Goal: Task Accomplishment & Management: Manage account settings

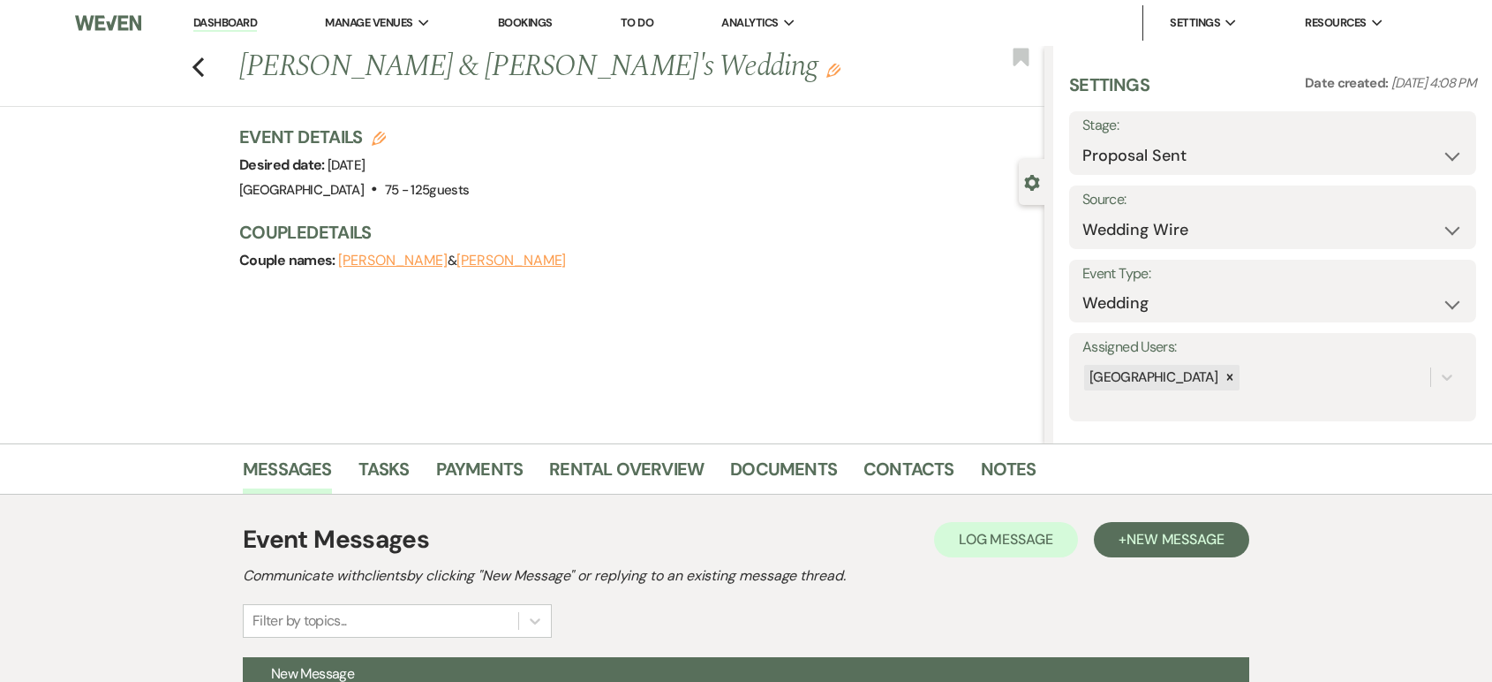
select select "6"
click at [240, 23] on link "Dashboard" at bounding box center [225, 23] width 64 height 17
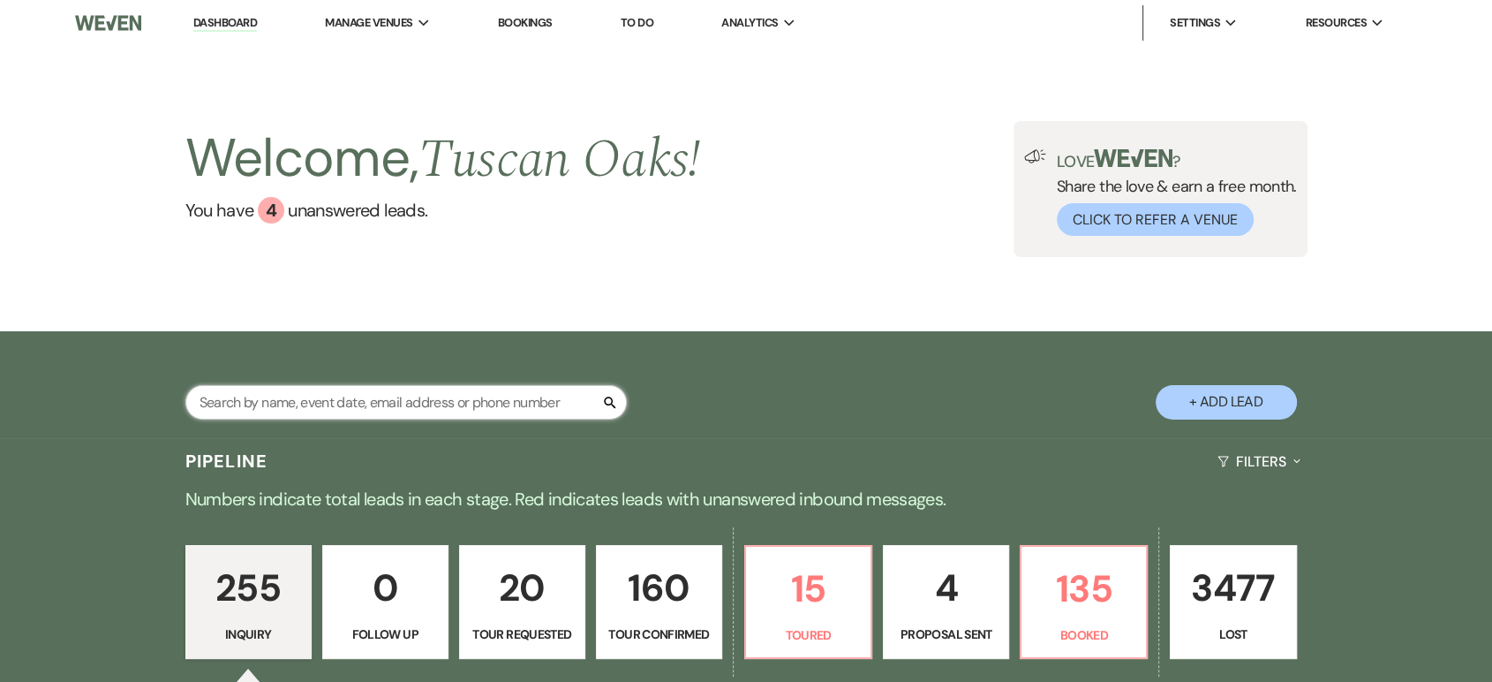
click at [296, 396] on input "text" at bounding box center [405, 402] width 441 height 34
type input "lauren"
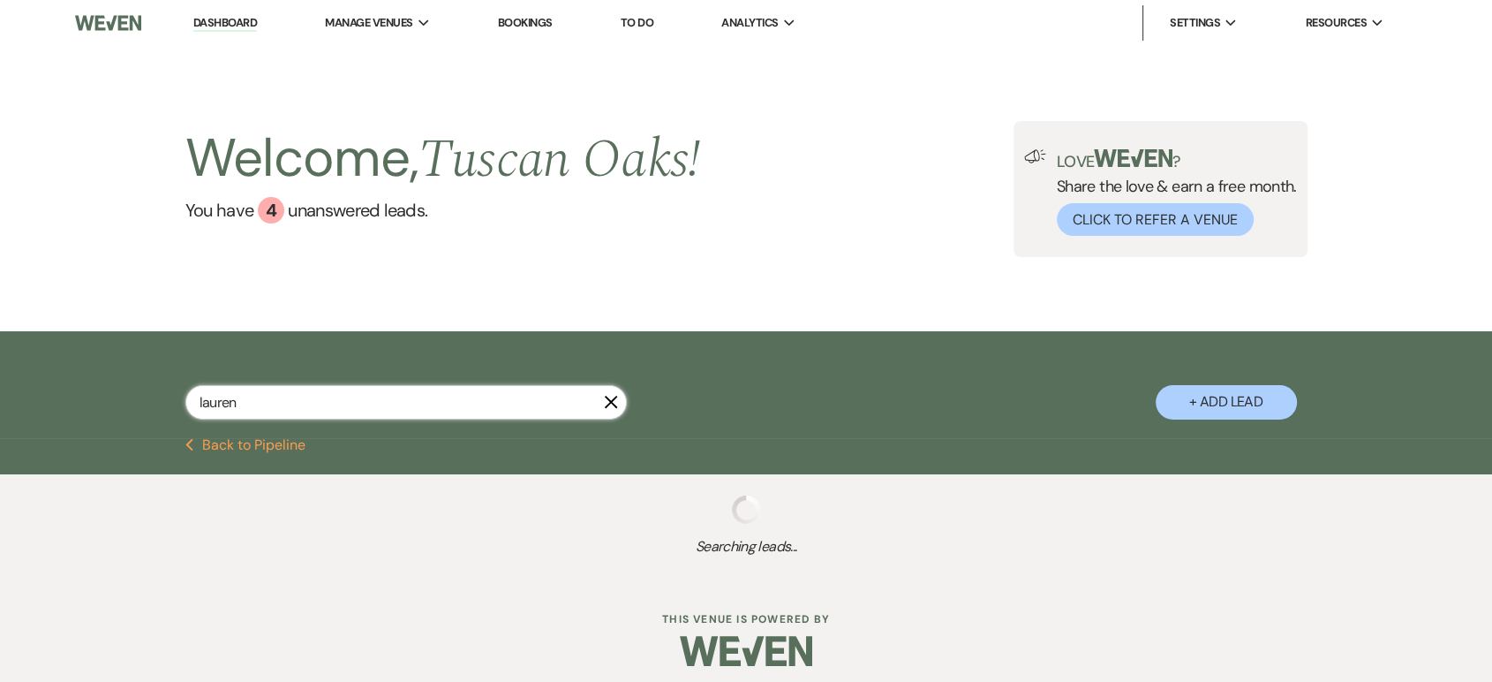
select select "6"
select select "4"
select select "8"
select select "5"
select select "8"
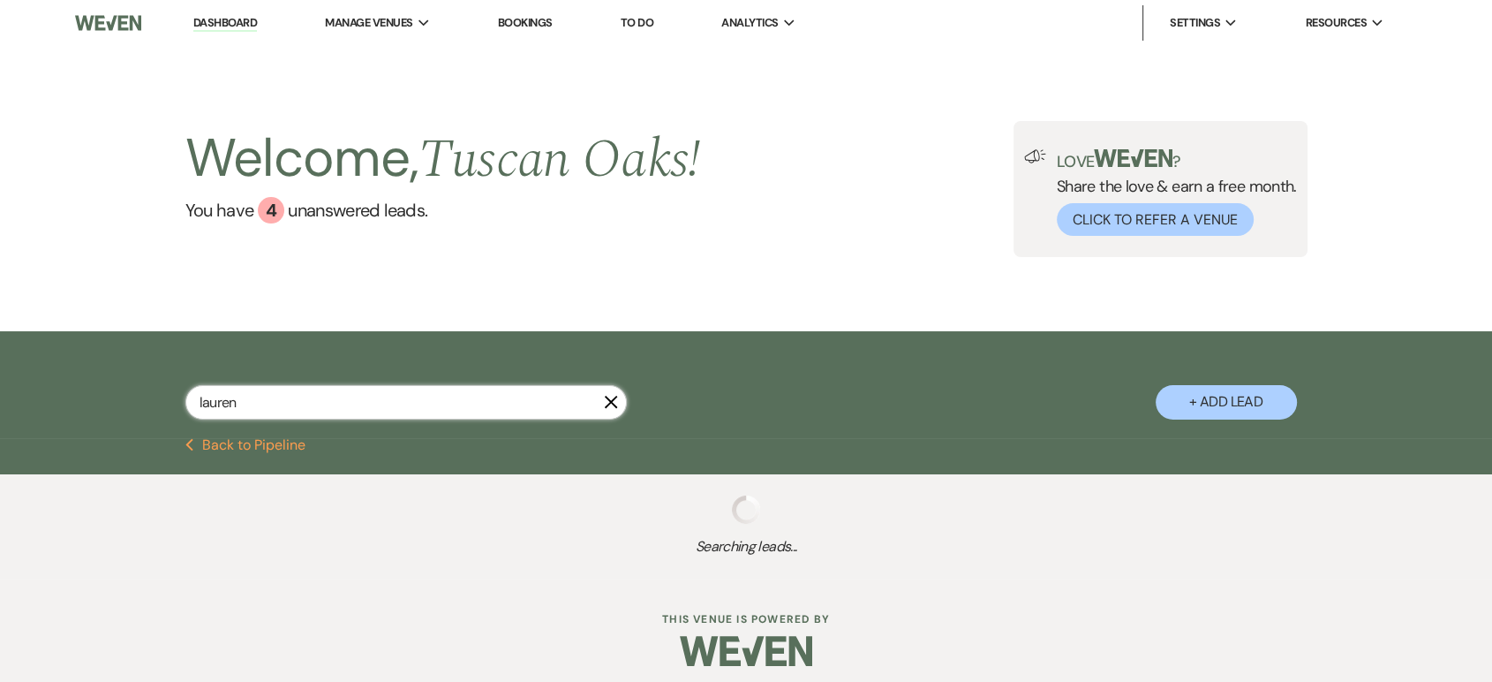
select select "5"
select select "8"
select select "5"
select select "8"
select select "5"
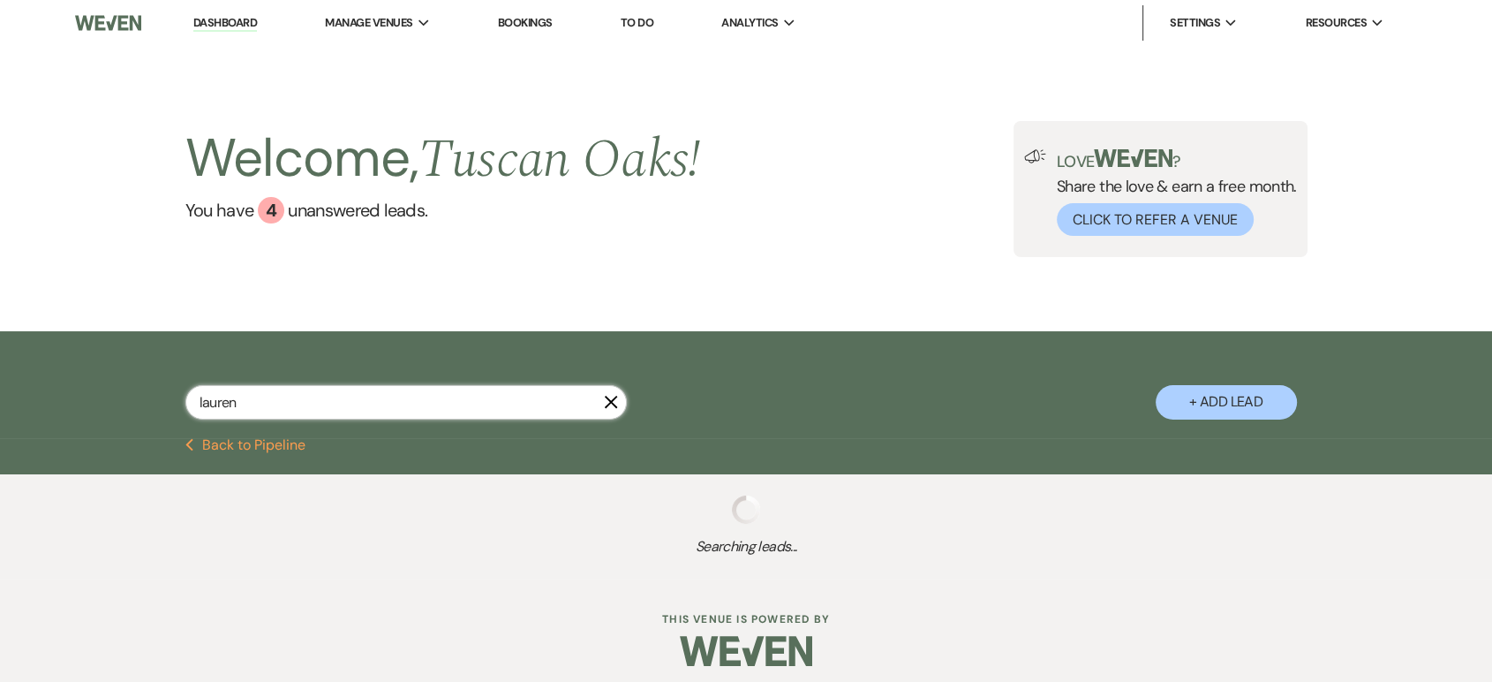
select select "8"
select select "5"
select select "4"
select select "8"
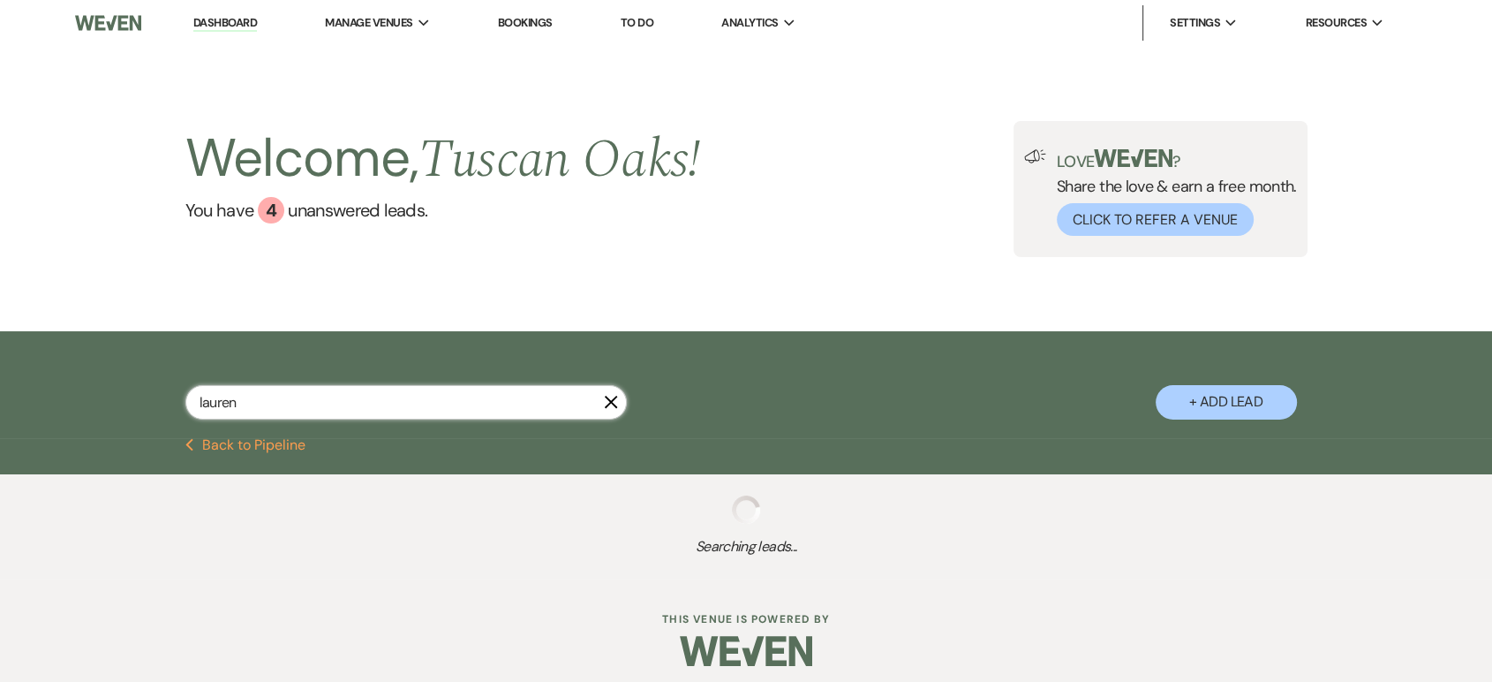
select select "5"
select select "8"
select select "6"
select select "8"
select select "5"
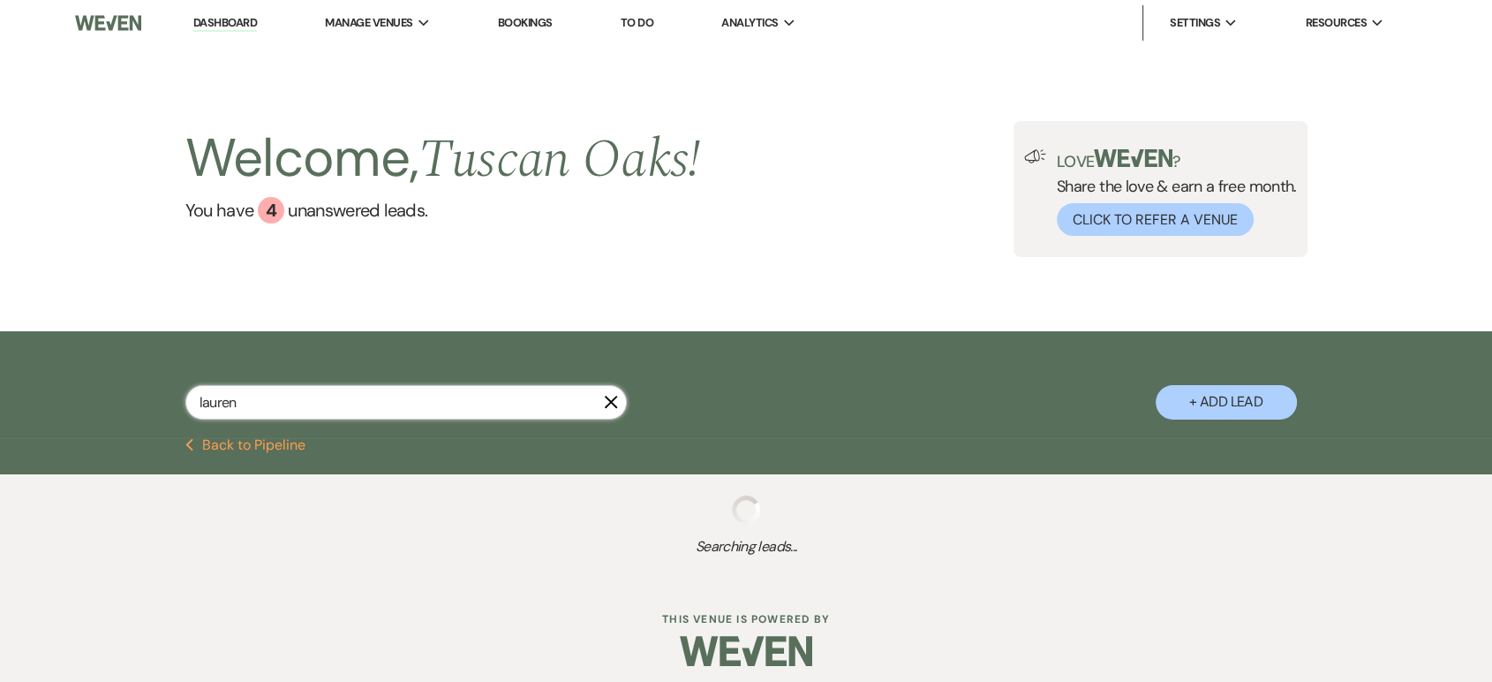
select select "8"
select select "5"
select select "8"
select select "5"
select select "8"
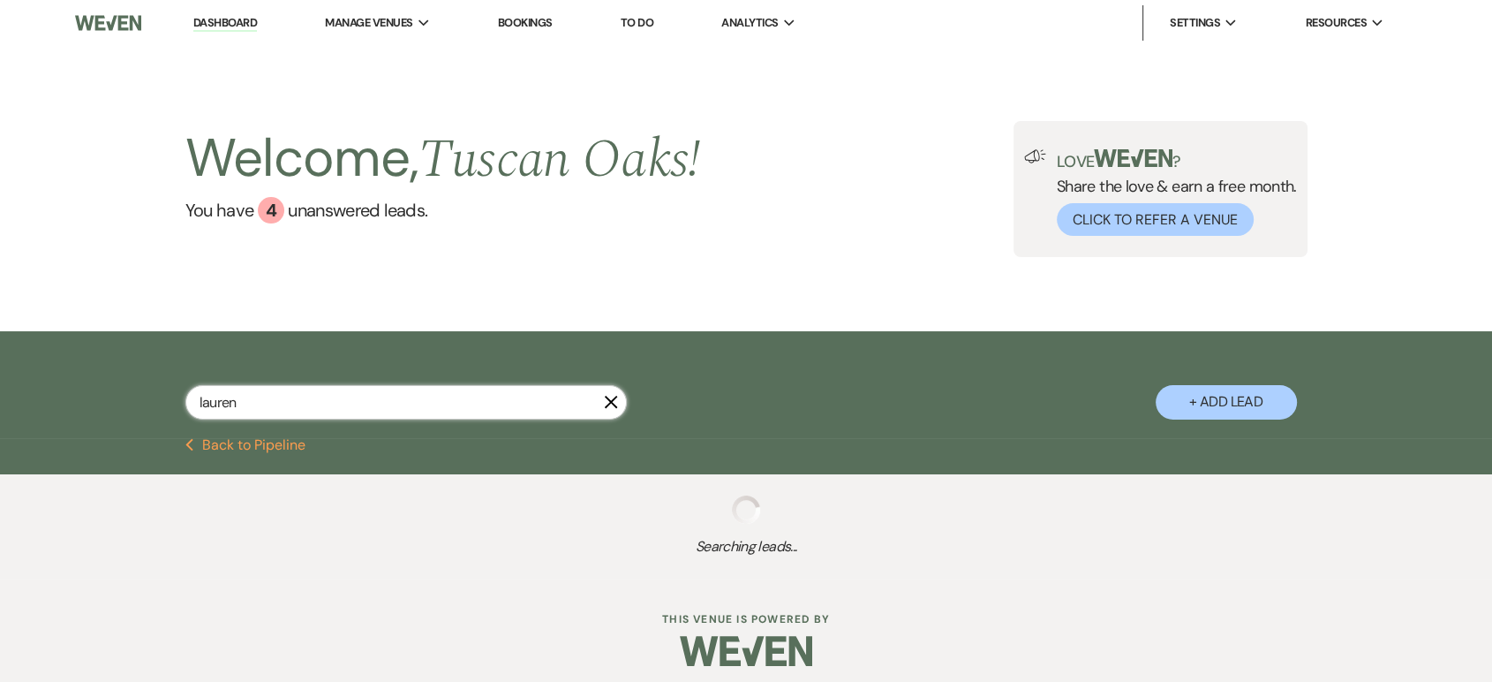
select select "7"
select select "8"
select select "5"
select select "8"
select select "5"
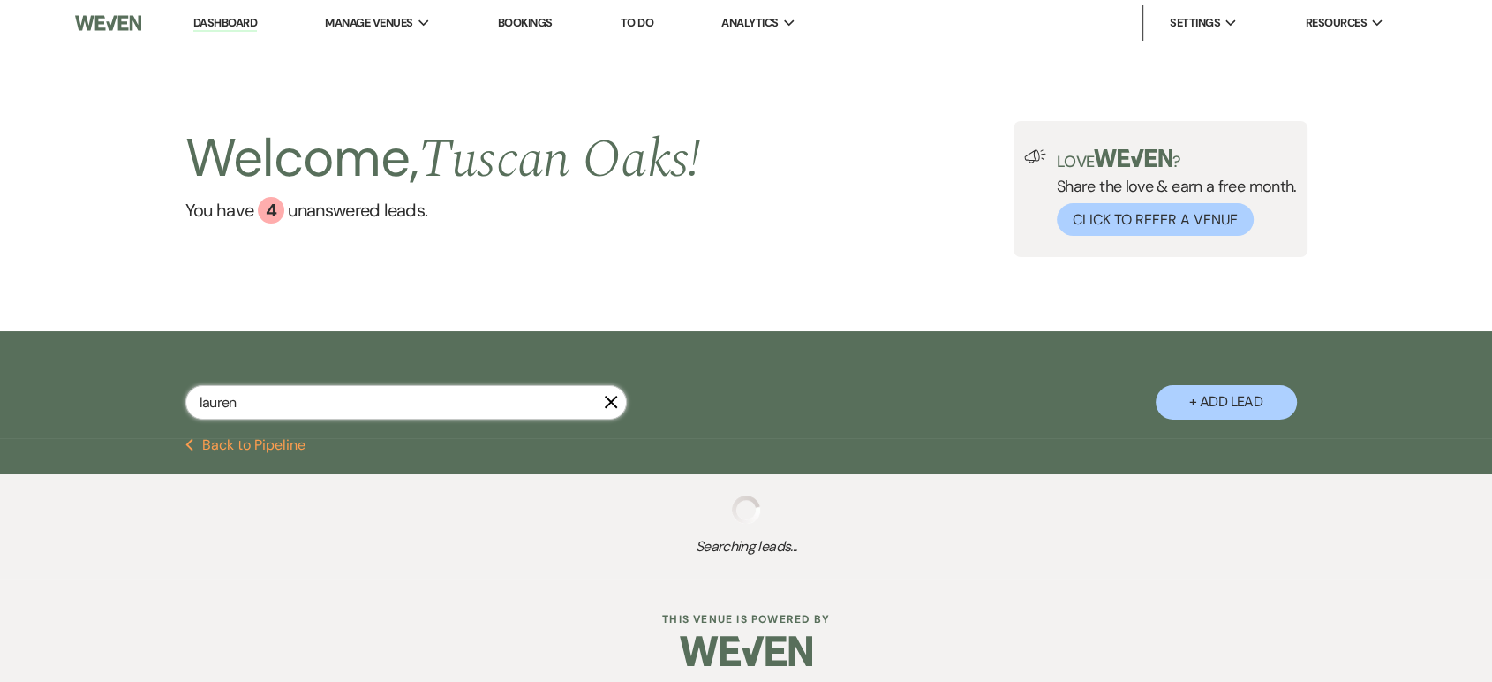
select select "8"
select select "10"
select select "8"
select select "5"
select select "8"
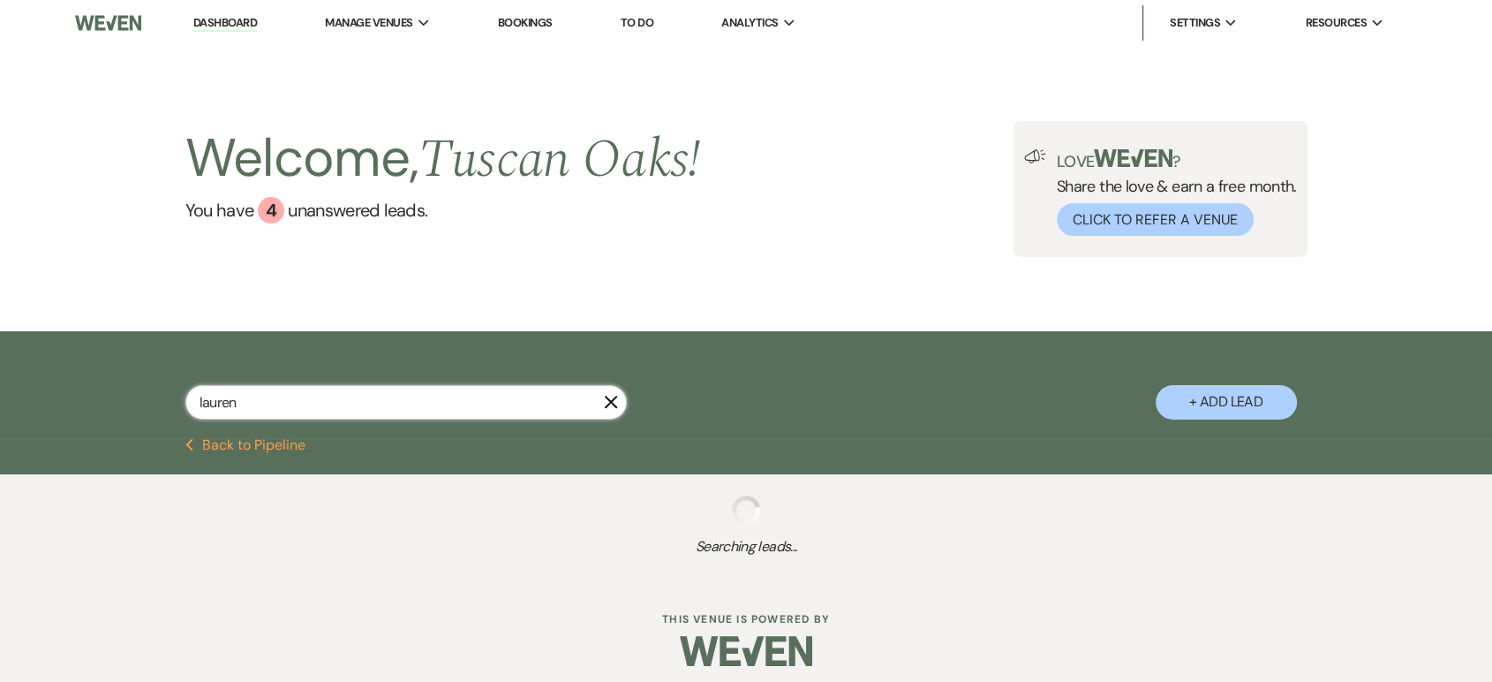
select select "6"
select select "2"
select select "8"
select select "6"
select select "8"
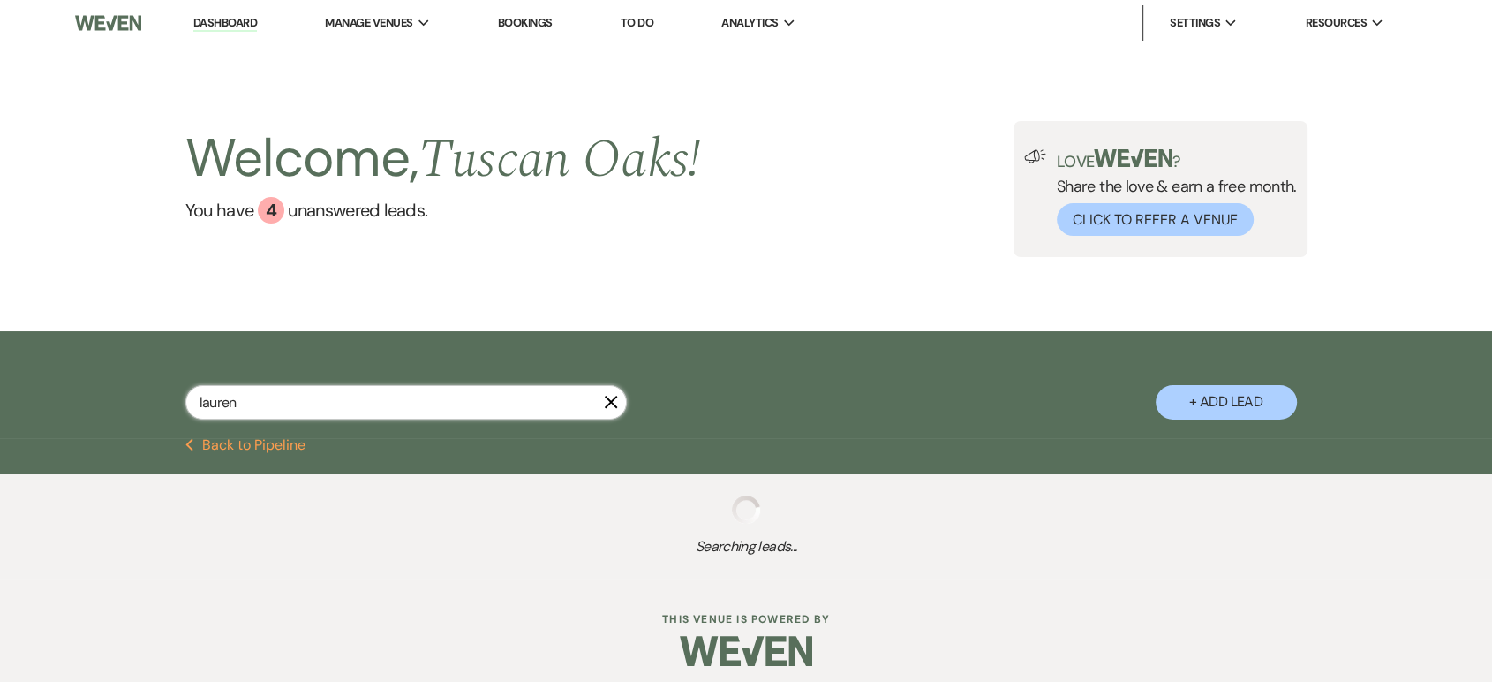
select select "5"
select select "8"
select select "5"
select select "8"
select select "5"
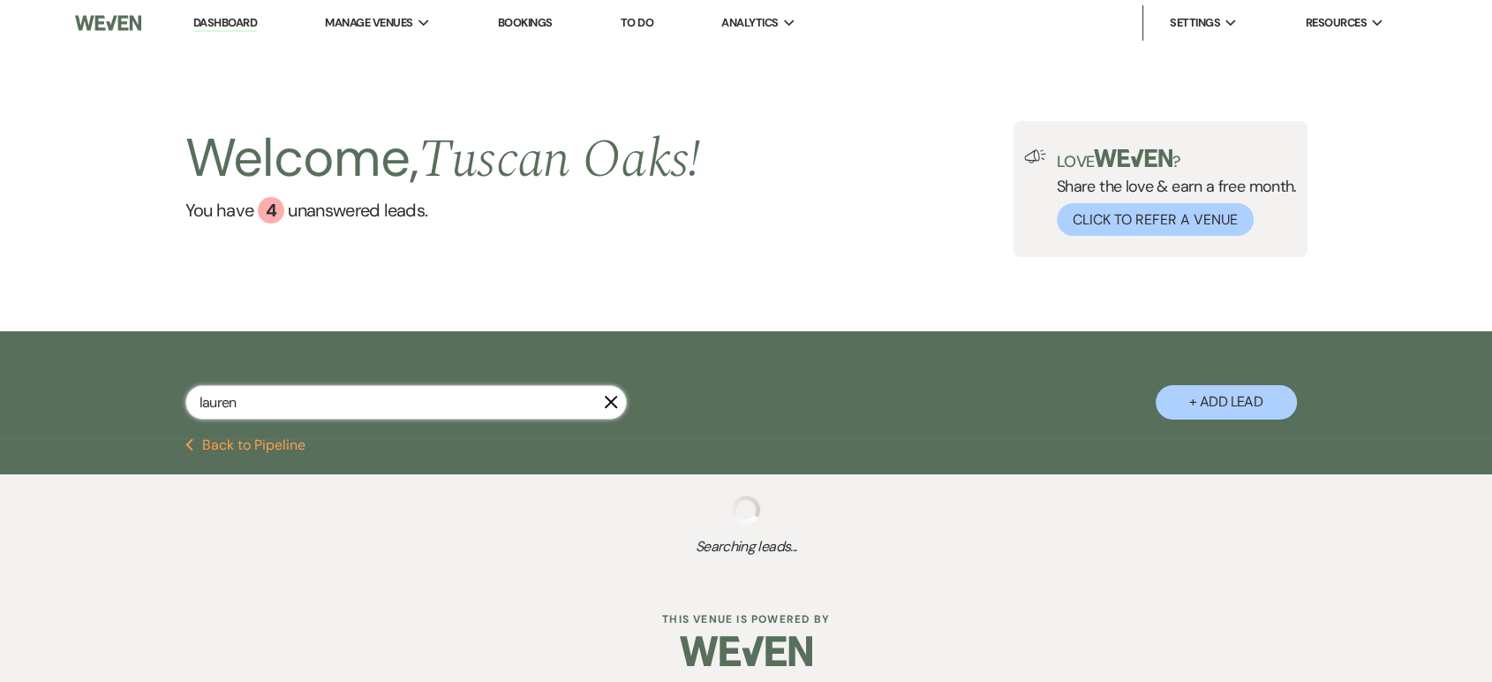
select select "8"
select select "5"
select select "8"
select select "5"
select select "4"
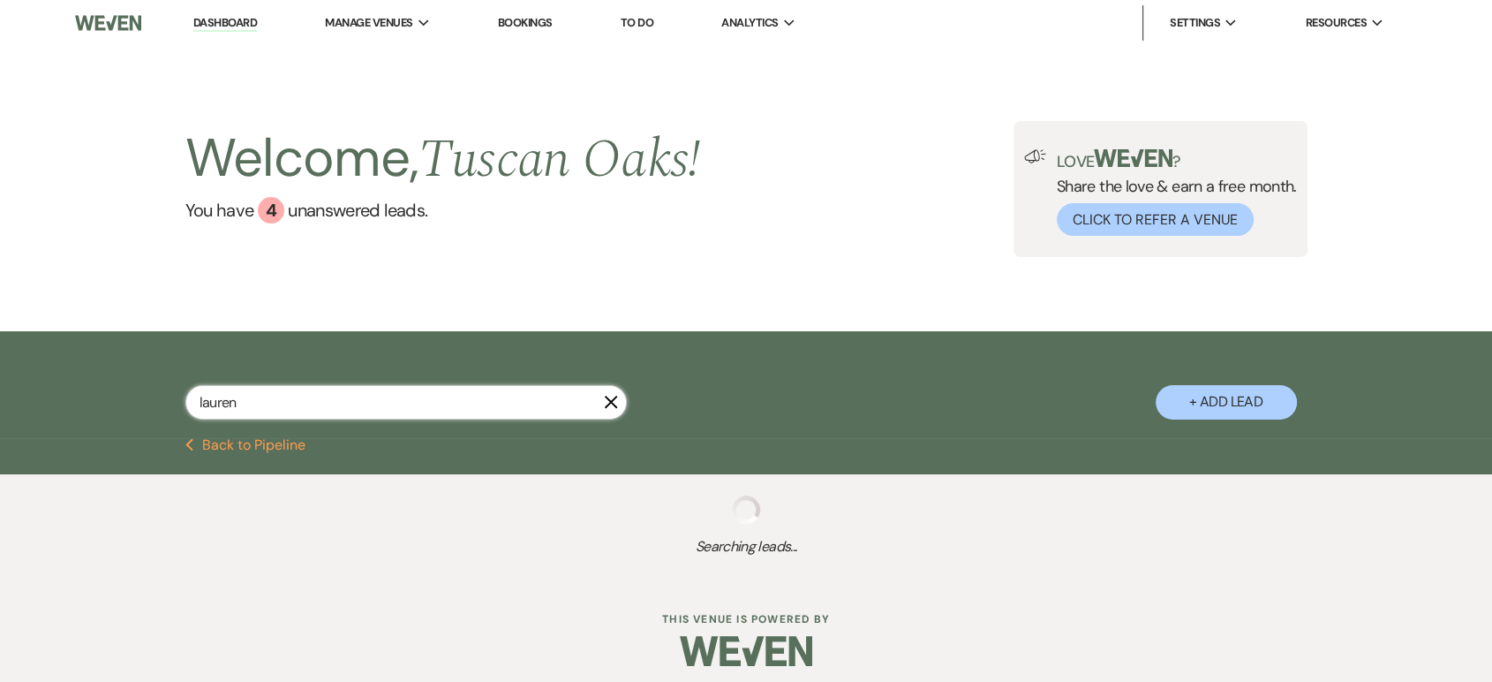
select select "8"
select select "5"
select select "8"
select select "5"
select select "8"
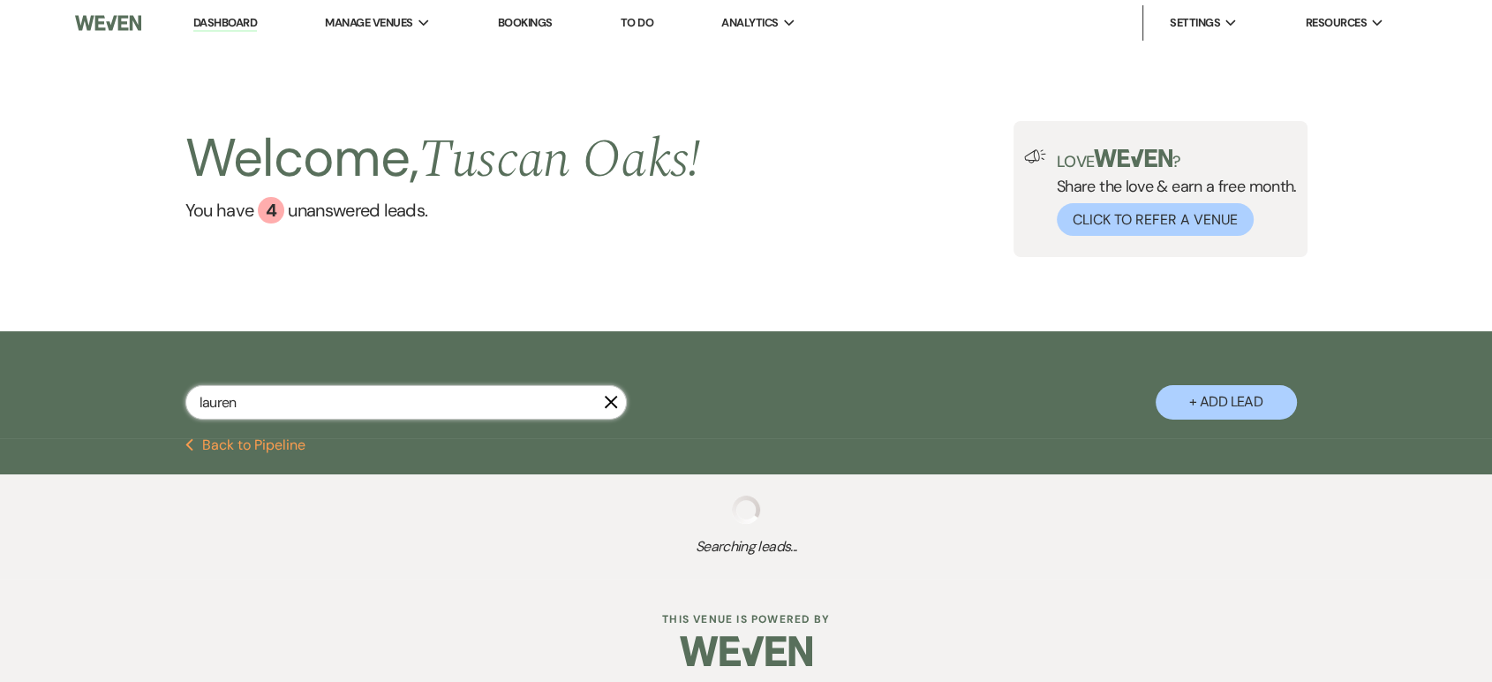
select select "5"
select select "8"
select select "5"
select select "8"
select select "5"
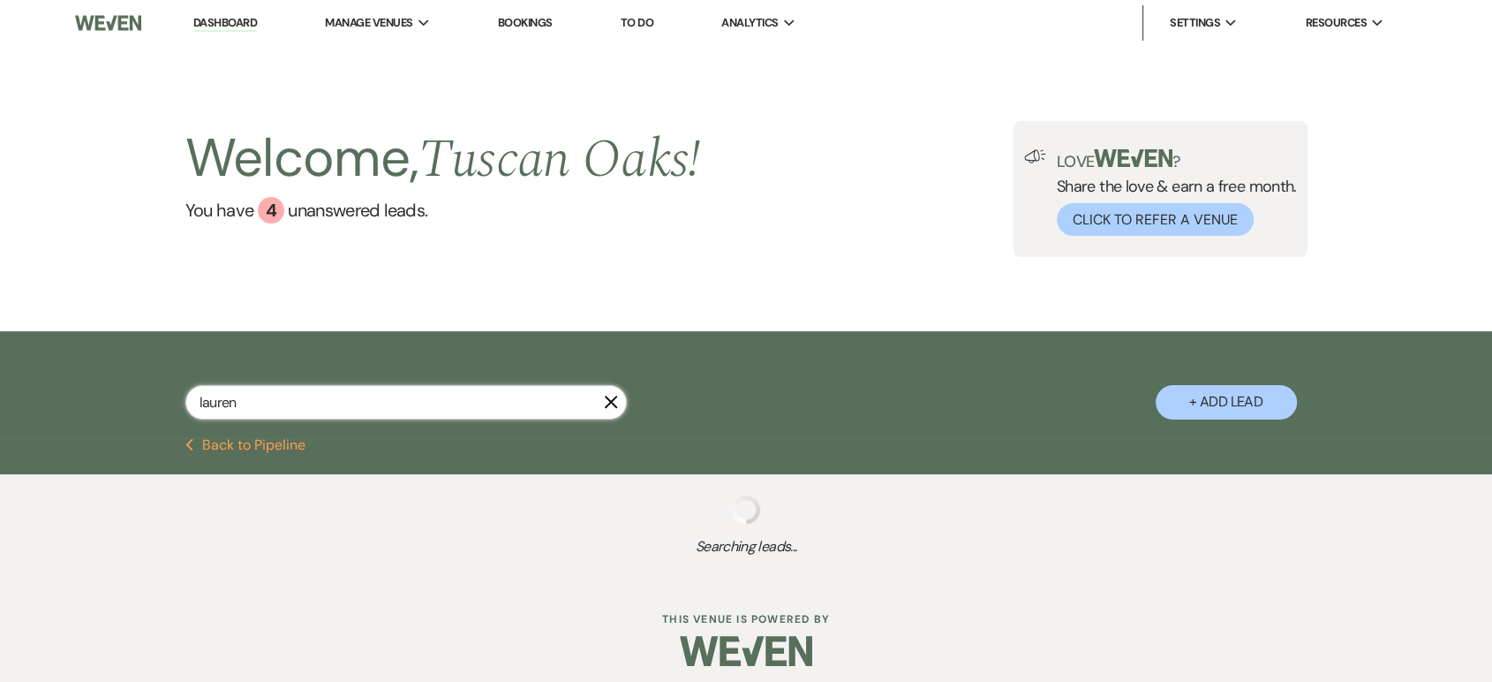
select select "8"
select select "5"
select select "8"
select select "5"
select select "8"
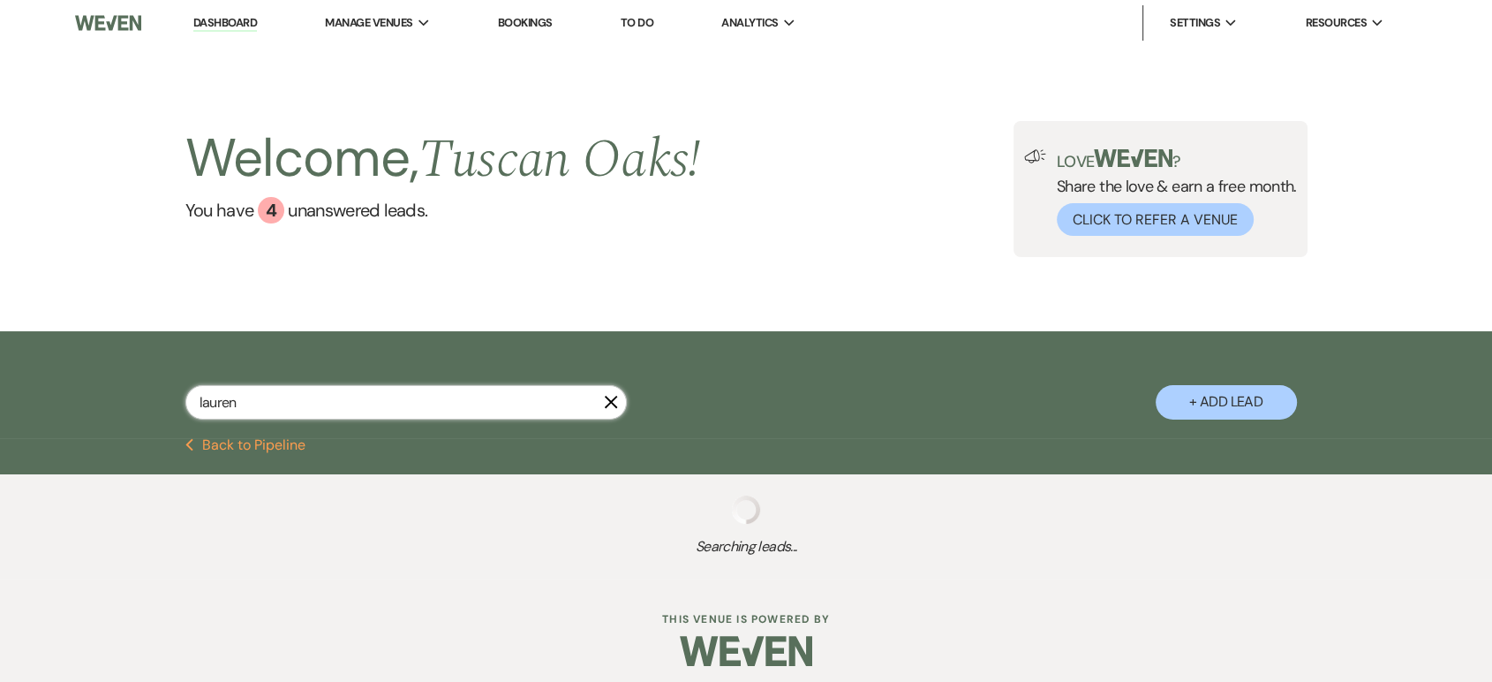
select select "5"
select select "8"
select select "5"
select select "8"
select select "5"
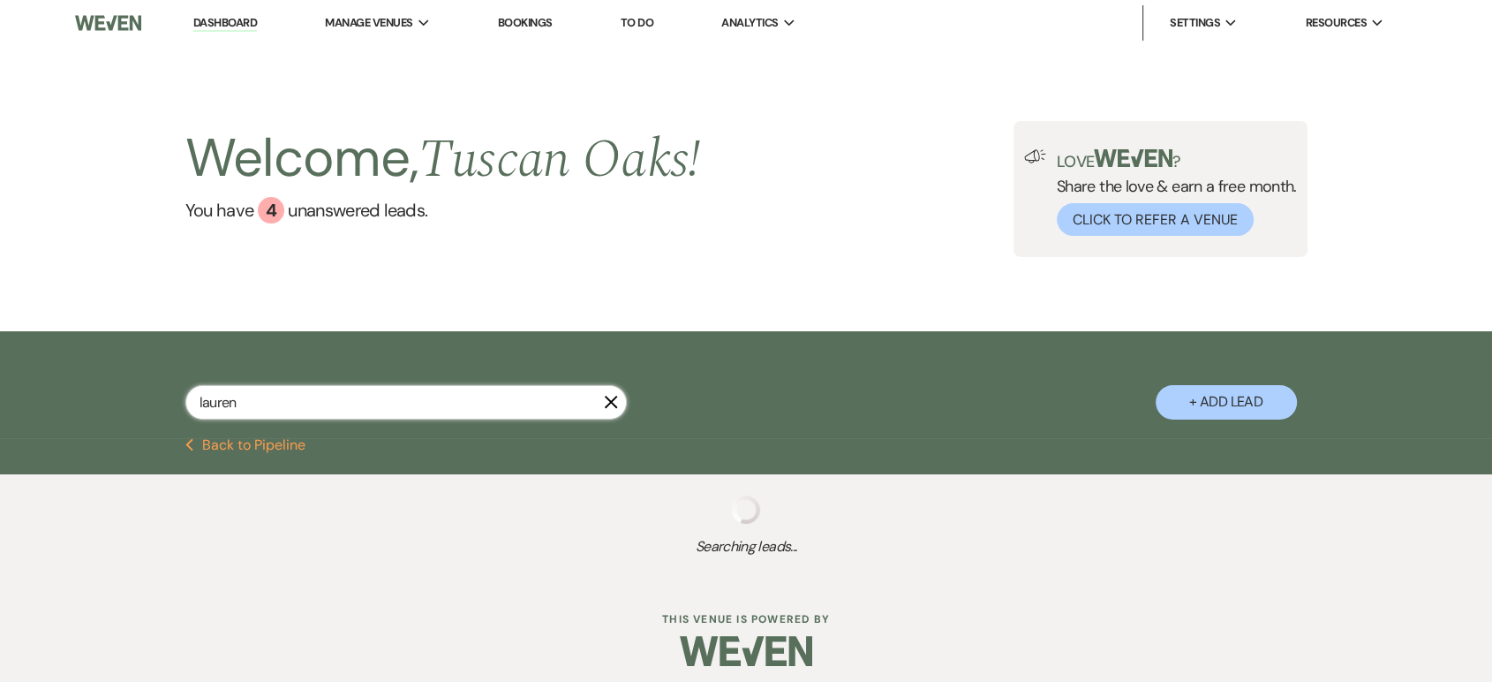
select select "8"
select select "5"
select select "8"
select select "5"
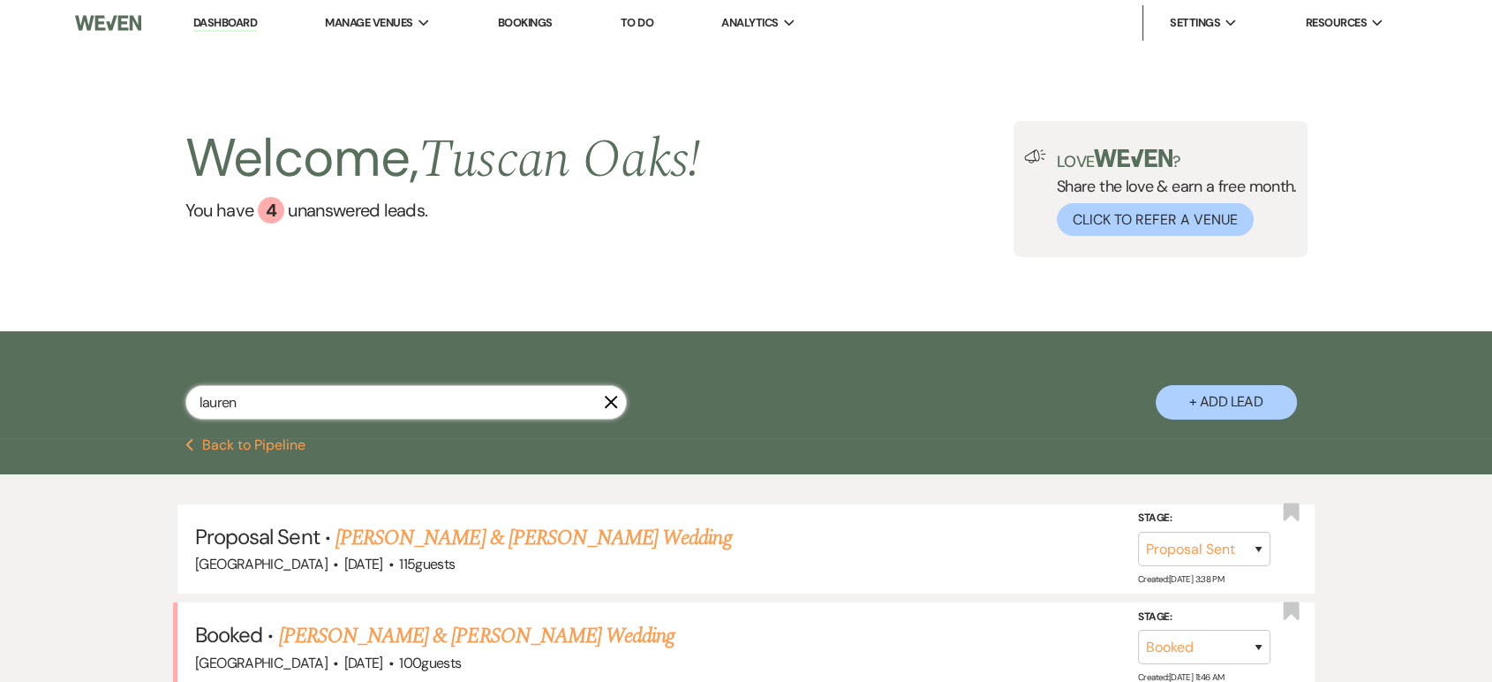
scroll to position [184, 0]
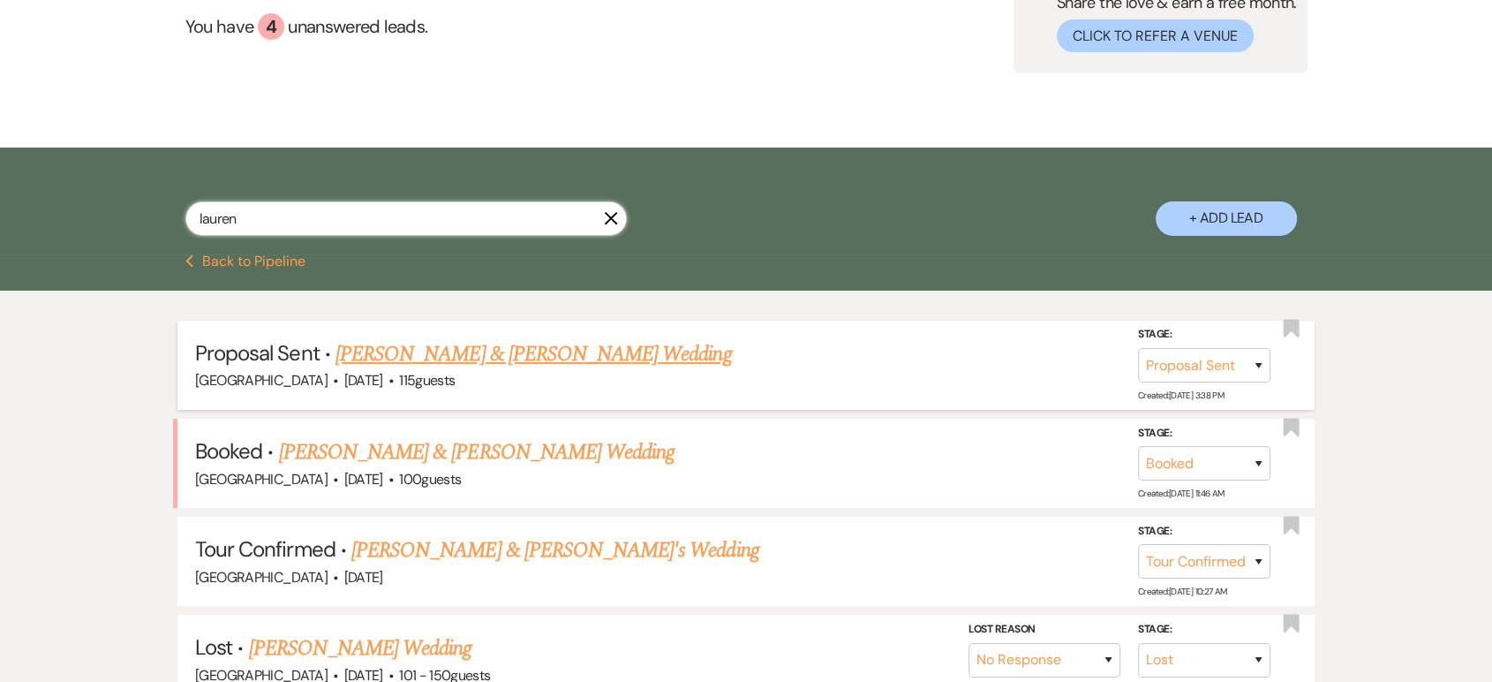
type input "lauren"
click at [571, 343] on link "Lauren Davidian & Ryan Sloane's Wedding" at bounding box center [534, 354] width 396 height 32
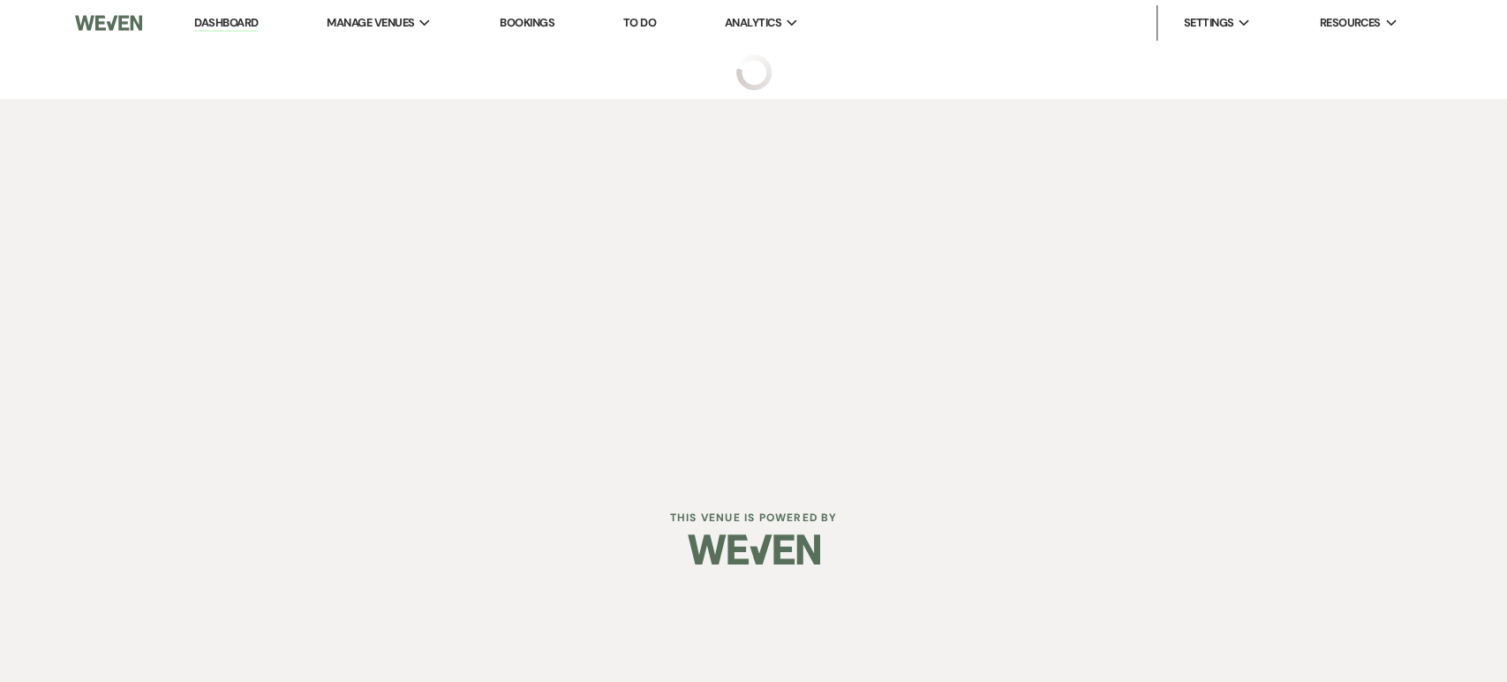
select select "6"
select select "5"
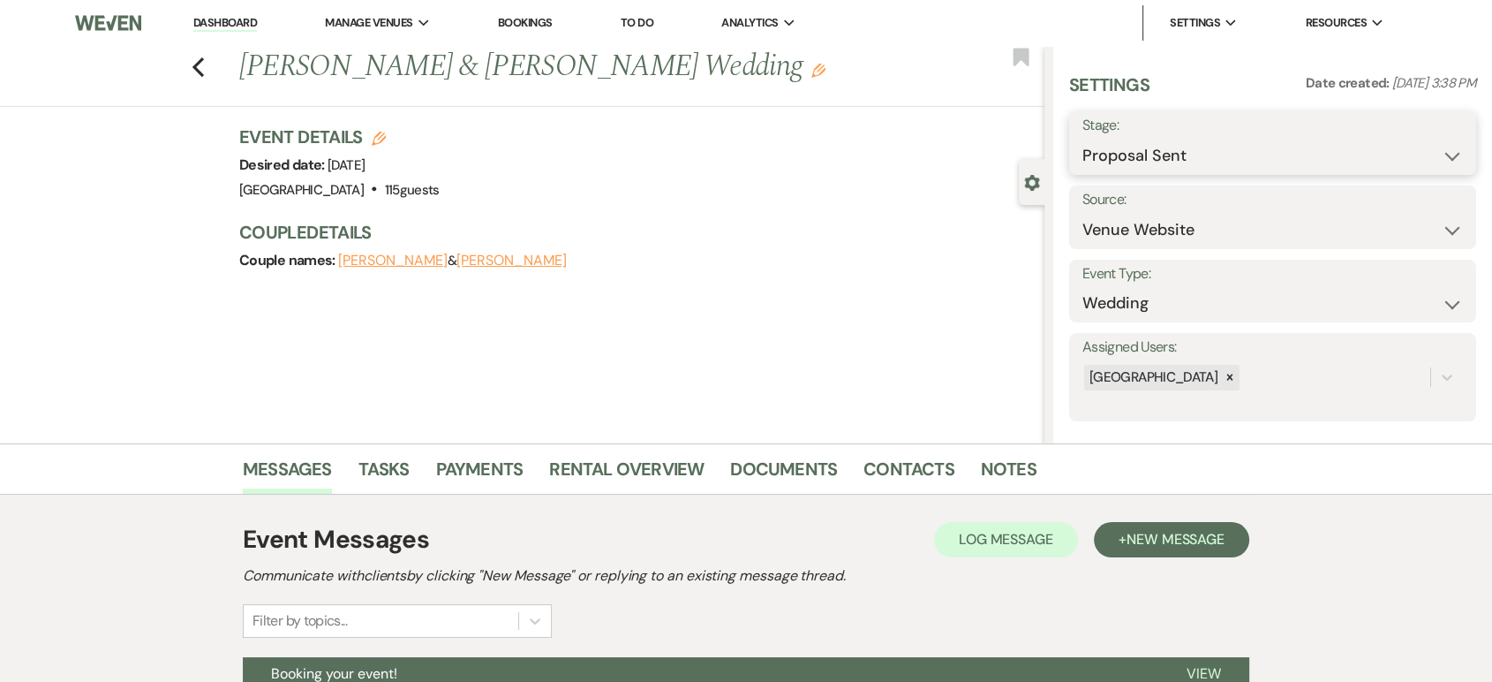
click at [1133, 152] on select "Inquiry Follow Up Tour Requested Tour Confirmed Toured Proposal Sent Booked Lost" at bounding box center [1272, 156] width 381 height 34
select select "7"
click at [1082, 139] on select "Inquiry Follow Up Tour Requested Tour Confirmed Toured Proposal Sent Booked Lost" at bounding box center [1272, 156] width 381 height 34
click at [1416, 145] on button "Save" at bounding box center [1433, 142] width 87 height 35
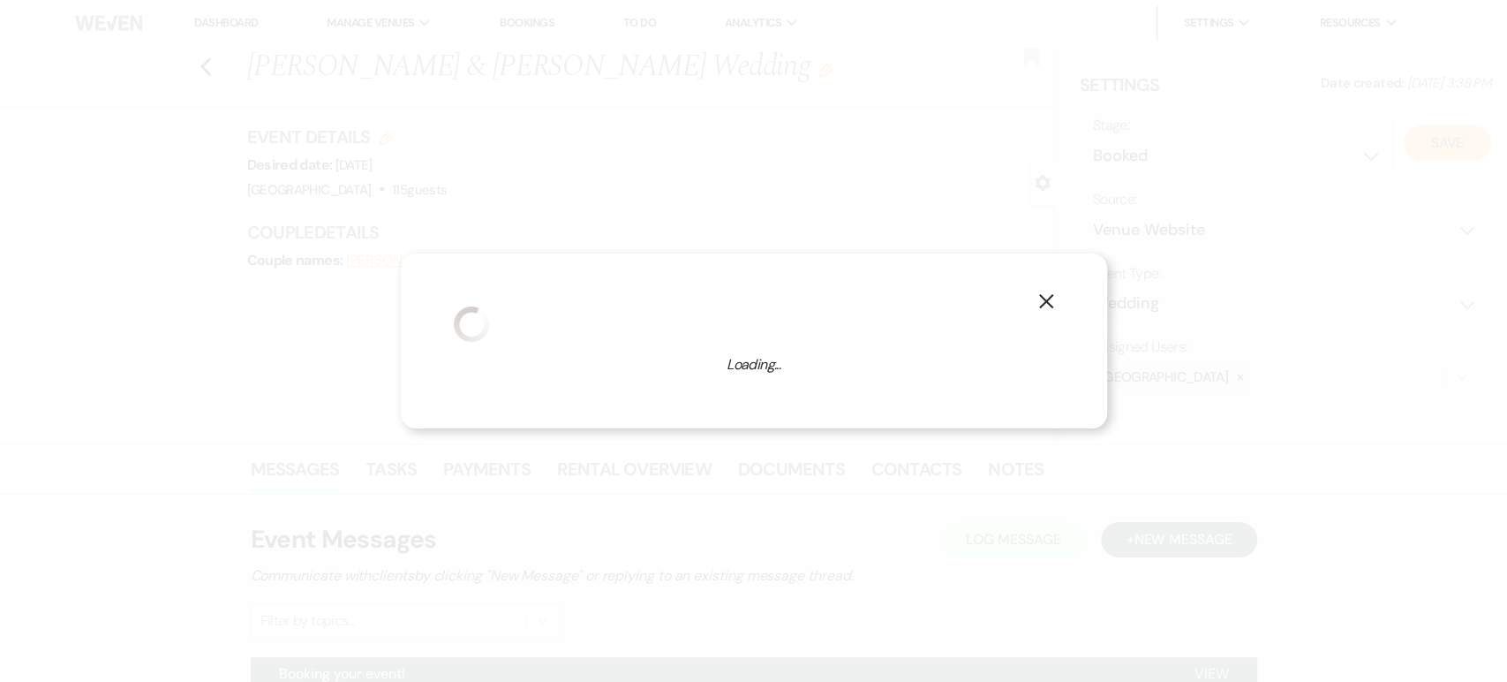
select select "1"
select select "630"
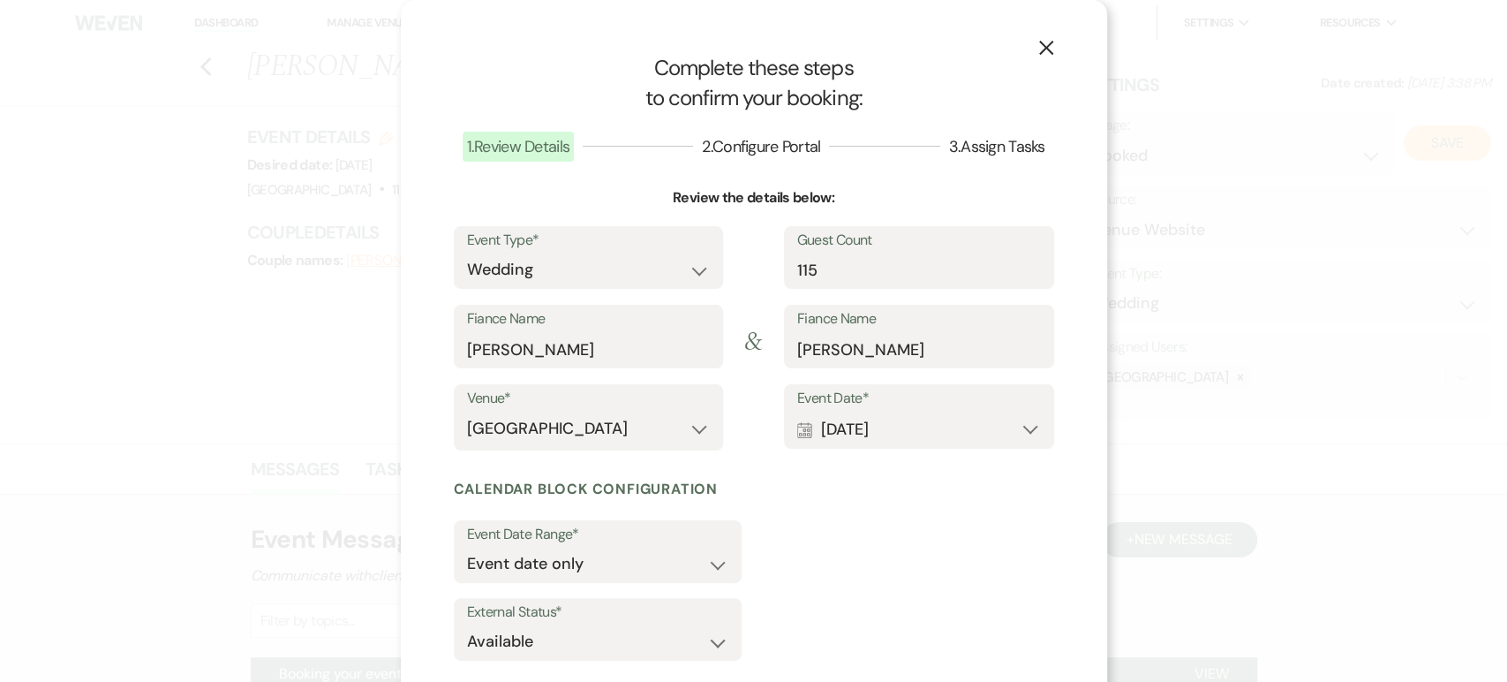
scroll to position [97, 0]
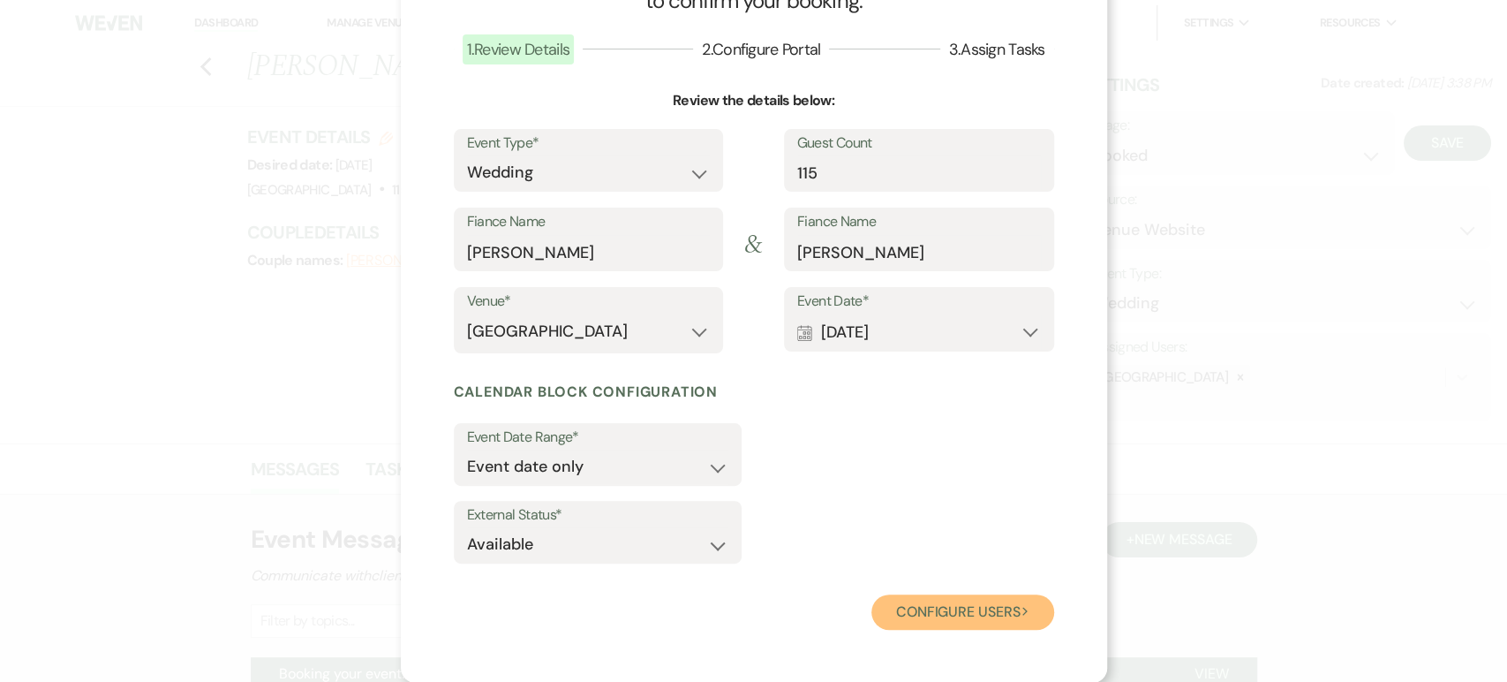
click at [901, 625] on button "Configure users Next" at bounding box center [962, 611] width 183 height 35
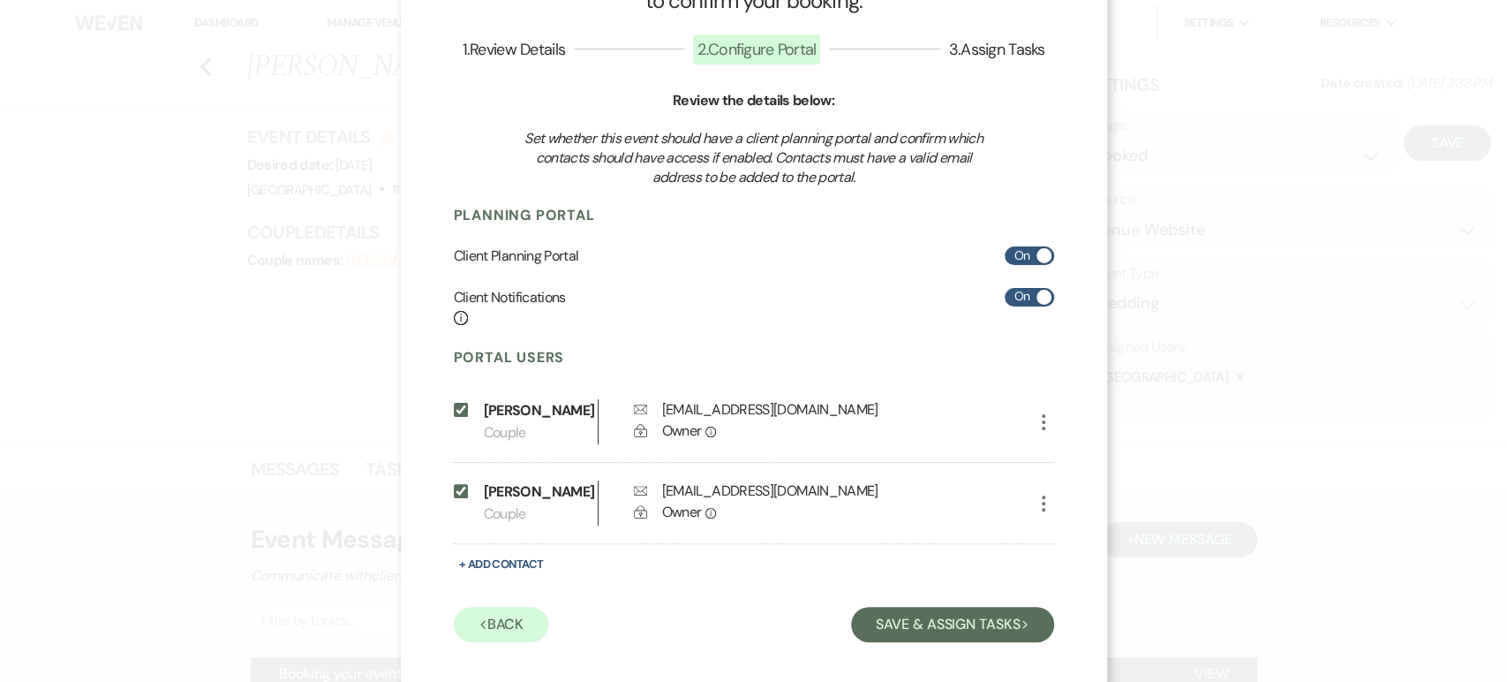
scroll to position [109, 0]
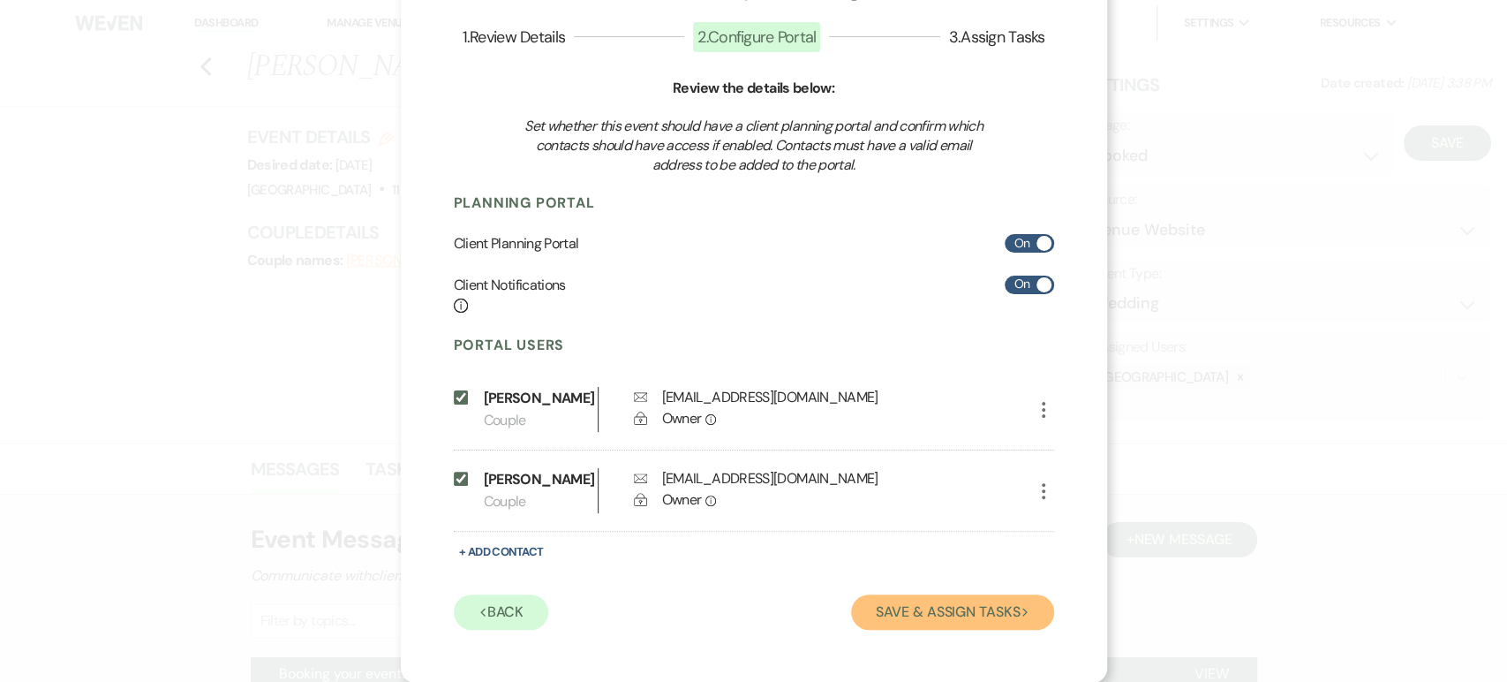
click at [894, 623] on button "Save & Assign Tasks Next" at bounding box center [952, 611] width 202 height 35
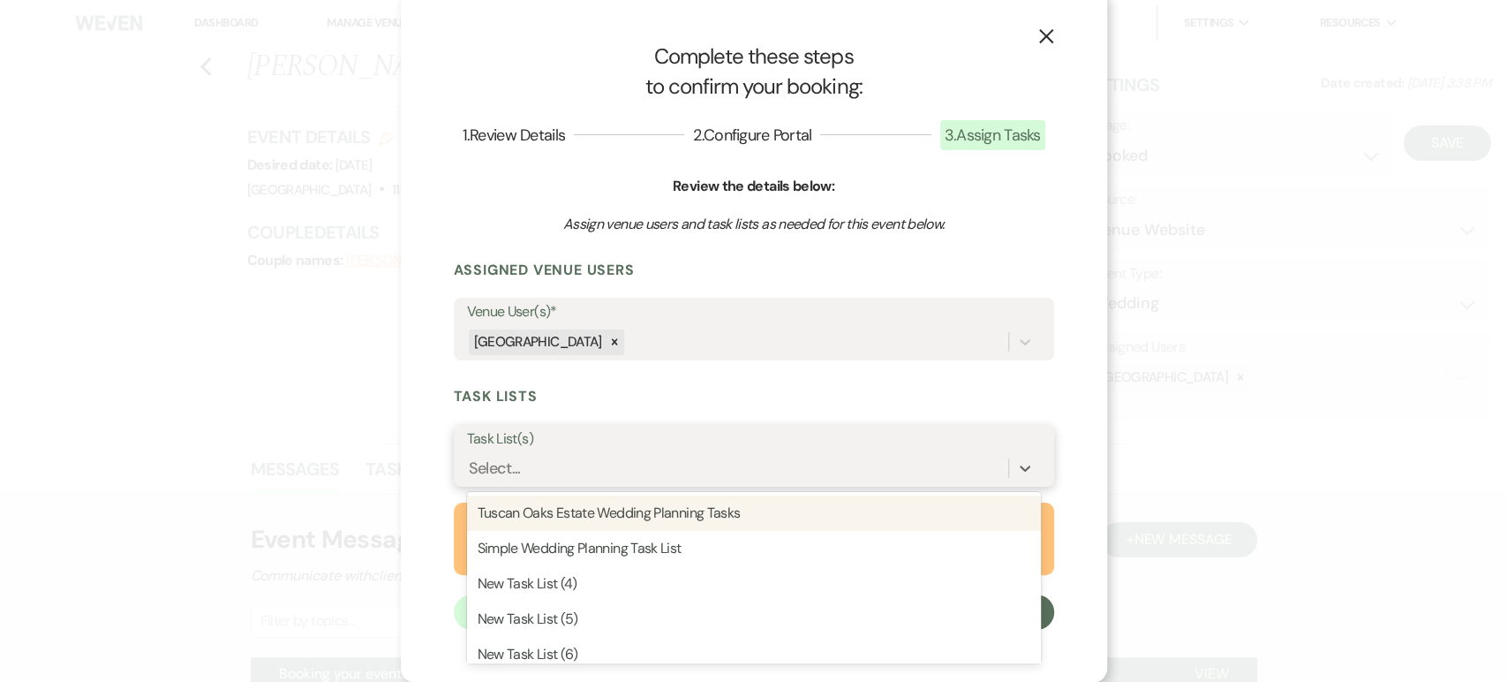
click at [592, 451] on div "Select..." at bounding box center [754, 468] width 574 height 34
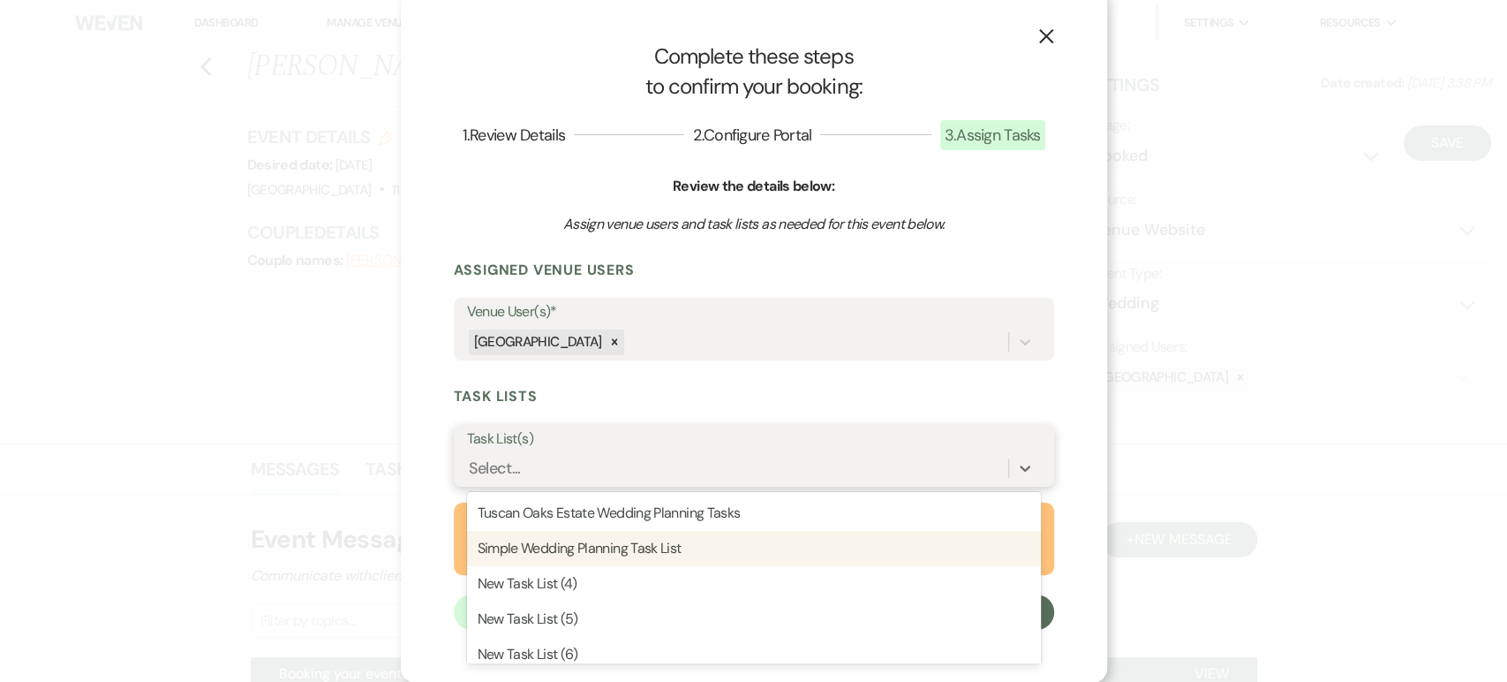
click at [568, 542] on div "Simple Wedding Planning Task List" at bounding box center [754, 548] width 574 height 35
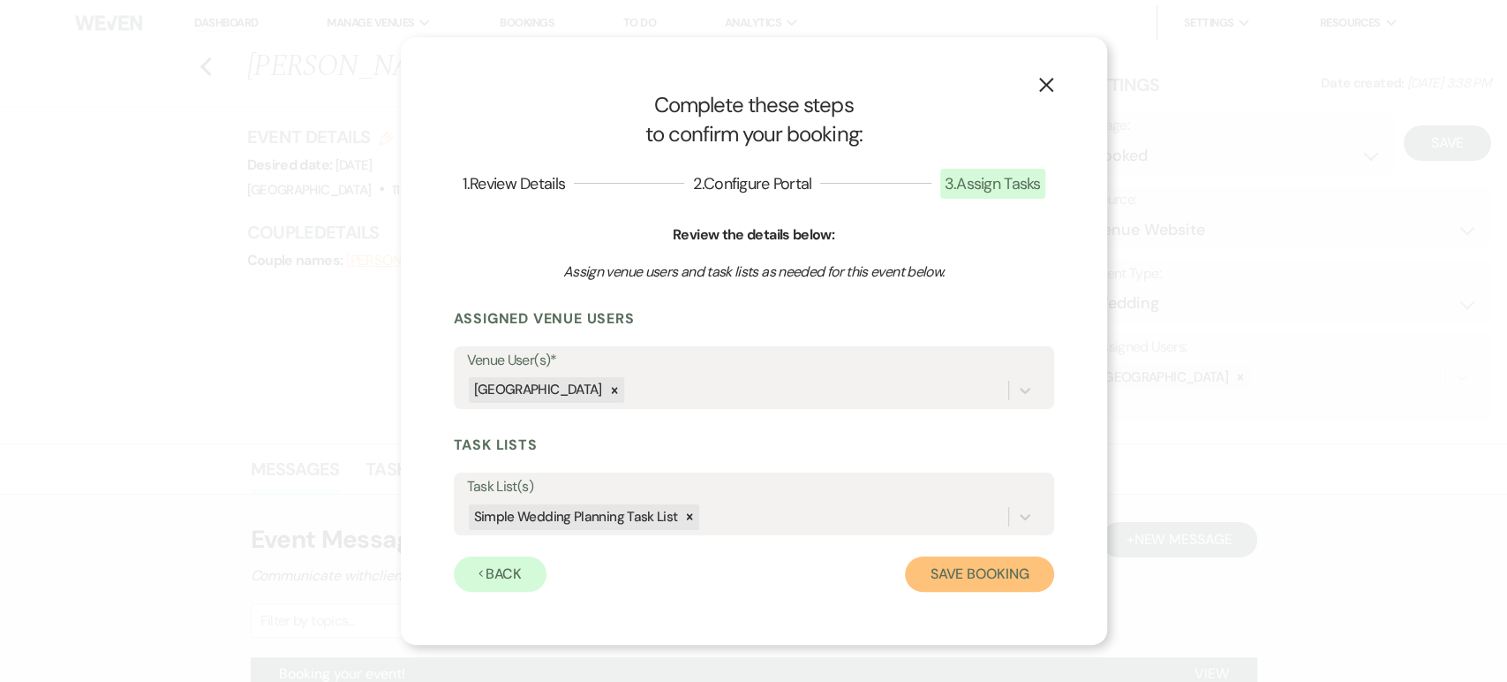
click at [989, 576] on button "Save Booking" at bounding box center [979, 573] width 148 height 35
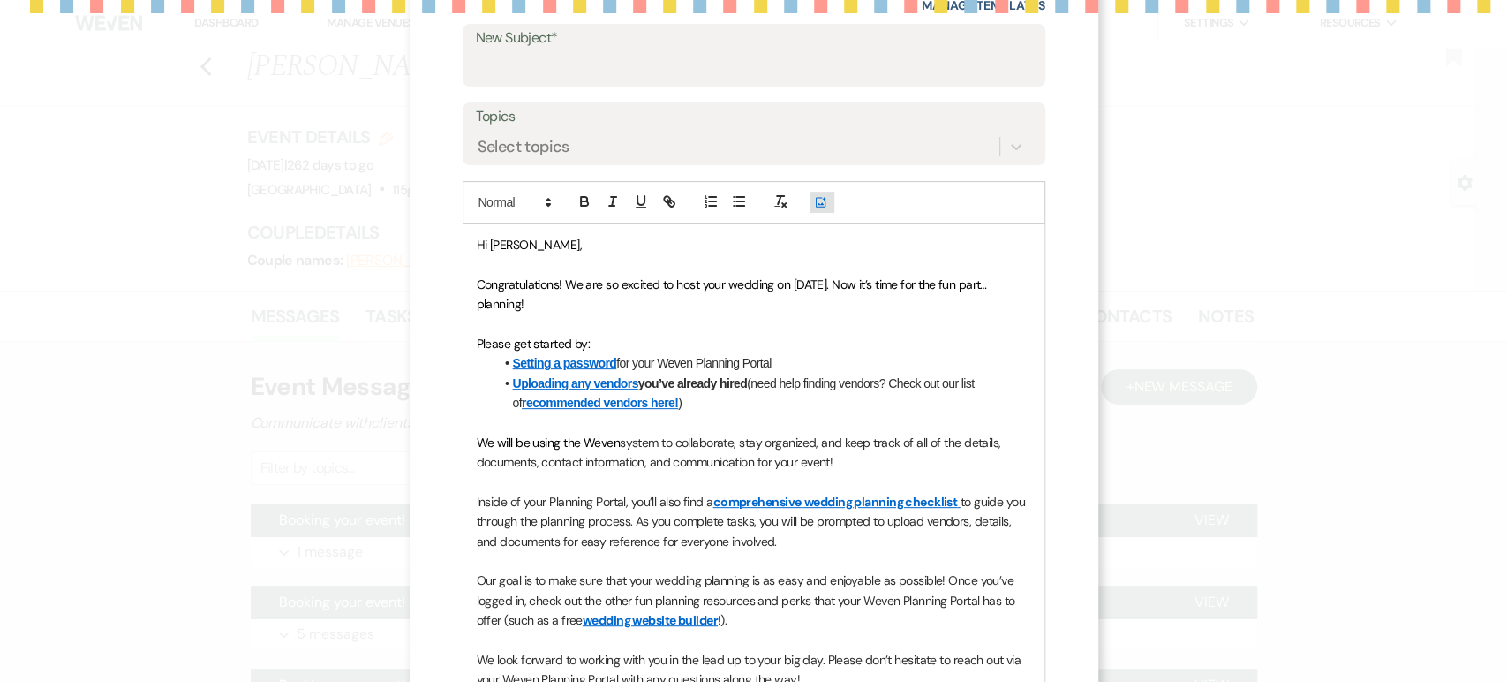
scroll to position [312, 0]
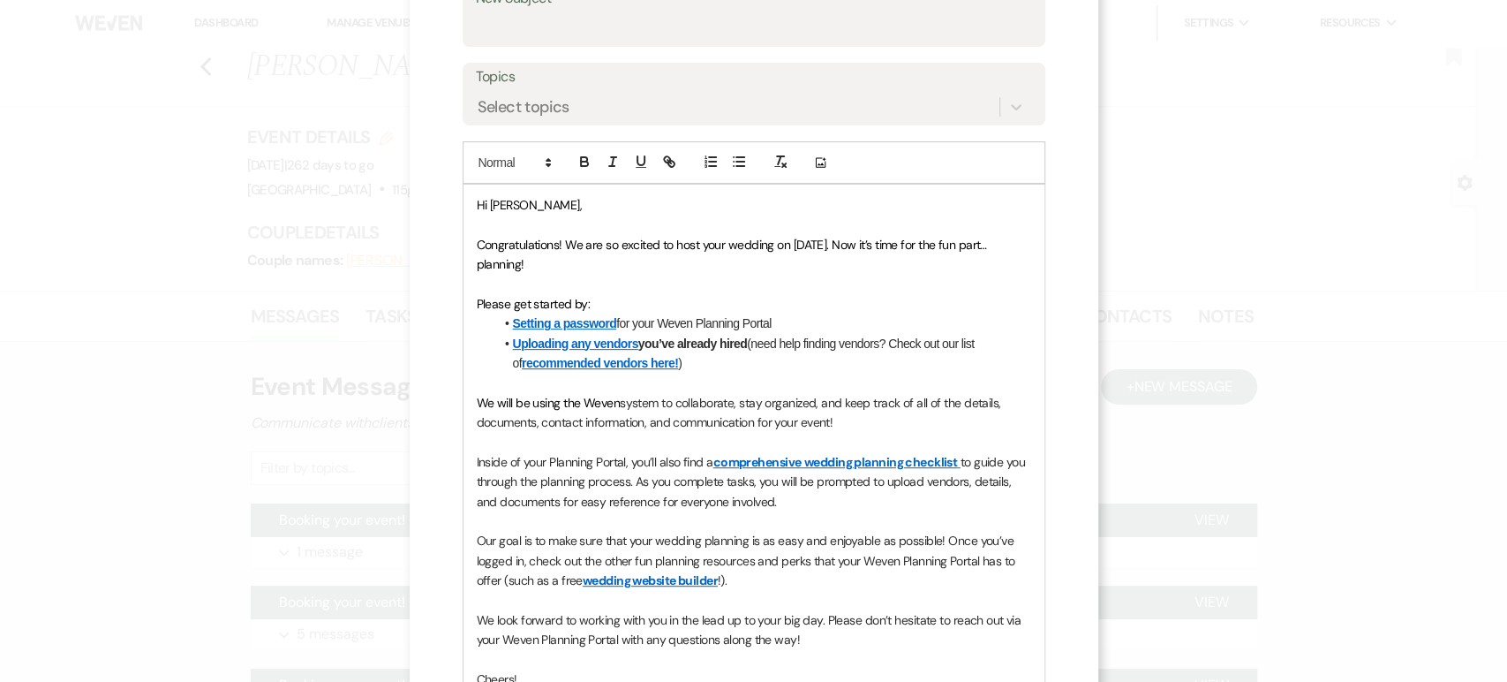
click at [889, 456] on link "wedding planning checklist" at bounding box center [880, 462] width 153 height 16
click at [903, 554] on span "Our goal is to make sure that your wedding planning is as easy and enjoyable as…" at bounding box center [747, 560] width 541 height 56
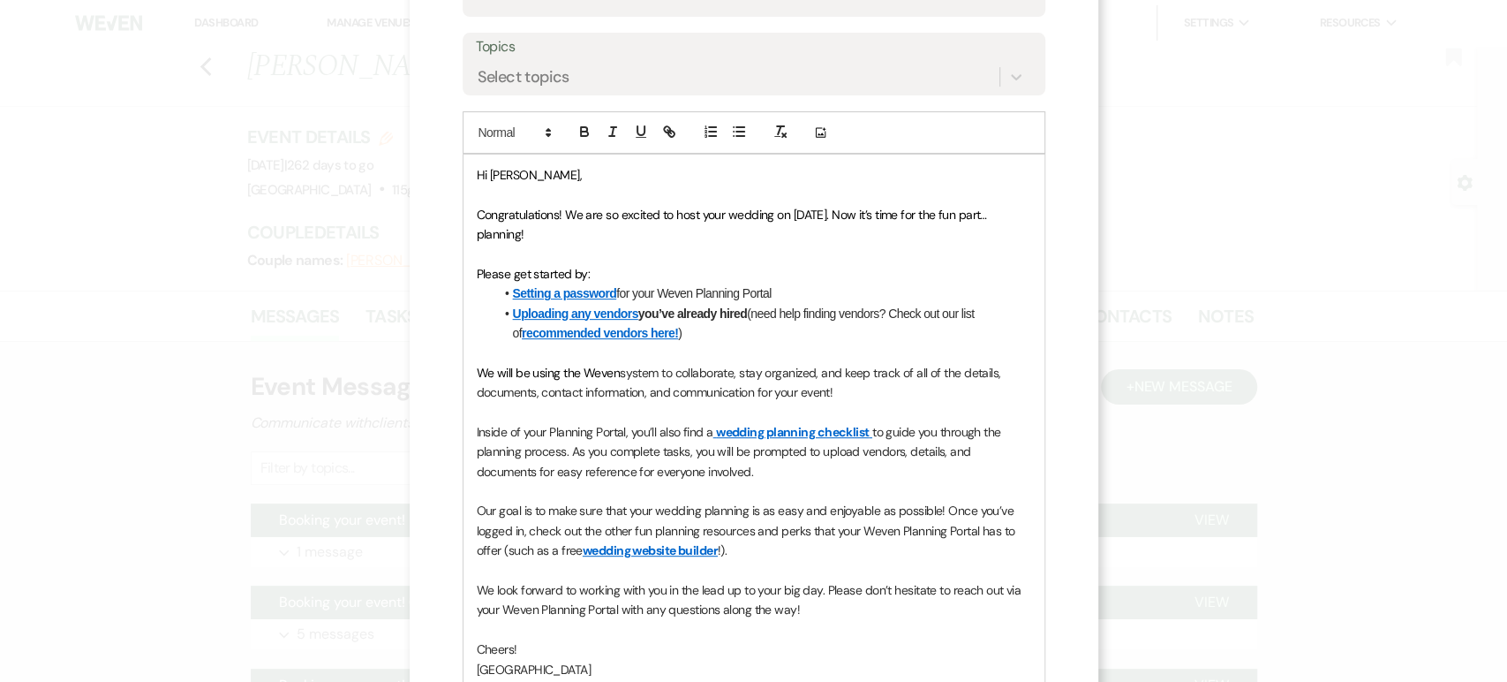
scroll to position [340, 0]
drag, startPoint x: 747, startPoint y: 317, endPoint x: 786, endPoint y: 346, distance: 48.6
click at [786, 346] on div "Hi Lauren, Congratulations! We are so excited to host your wedding on 06/13/202…" at bounding box center [754, 423] width 581 height 535
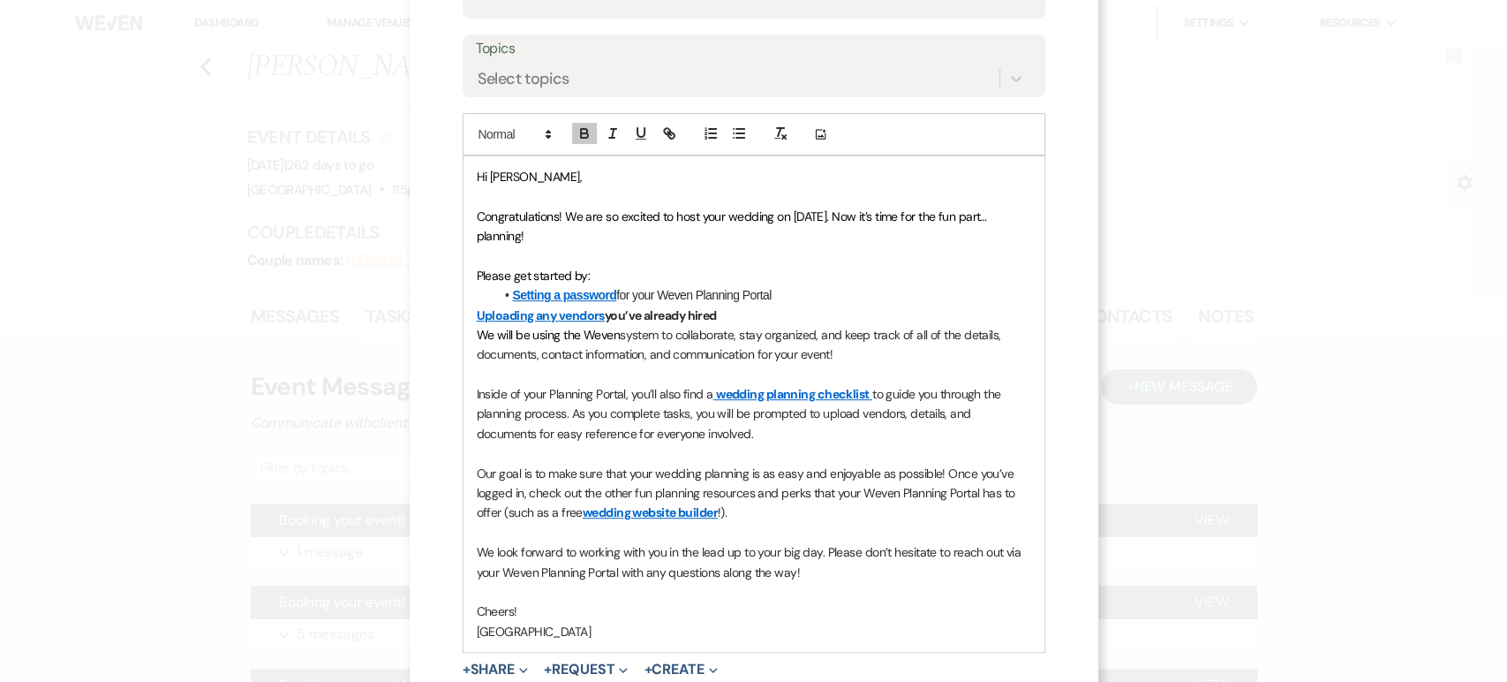
scroll to position [512, 0]
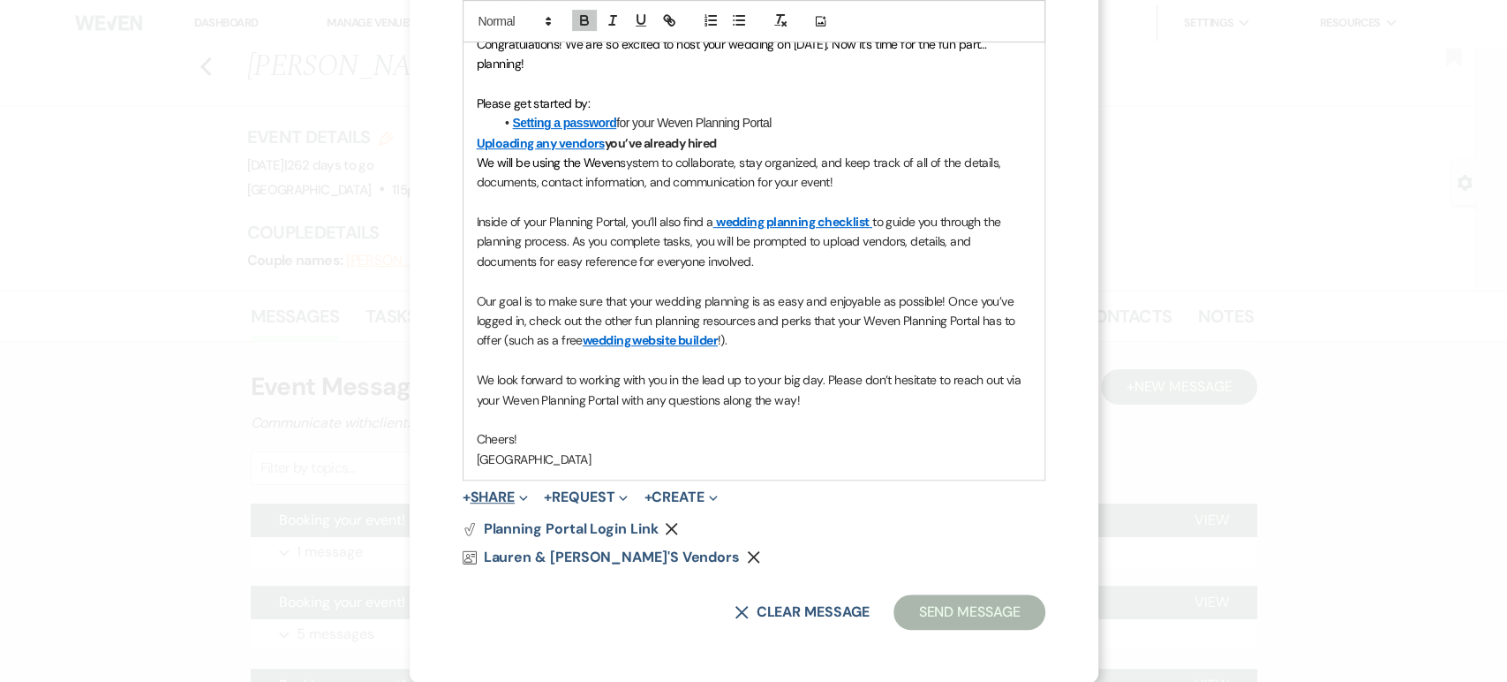
click at [490, 498] on button "+ Share Expand" at bounding box center [496, 497] width 66 height 14
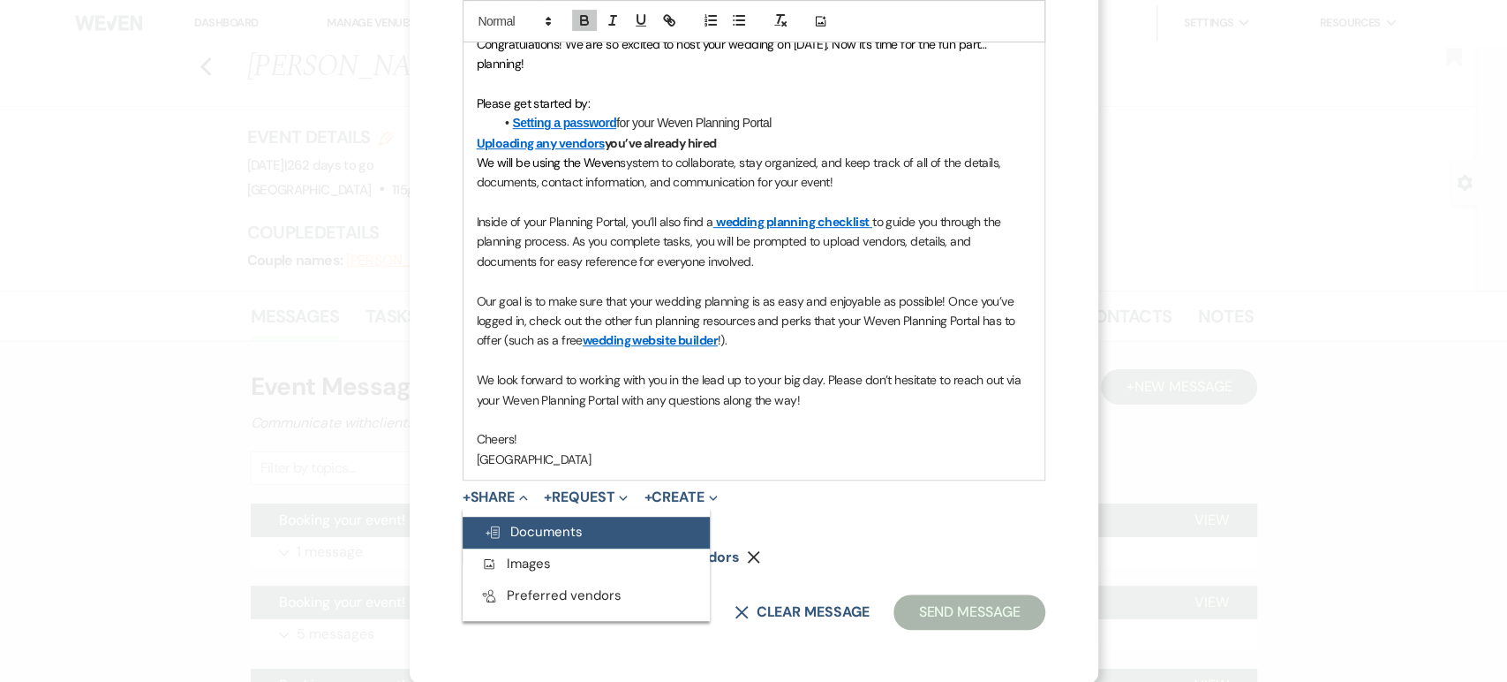
click at [494, 523] on span "Doc Upload Documents" at bounding box center [533, 532] width 99 height 18
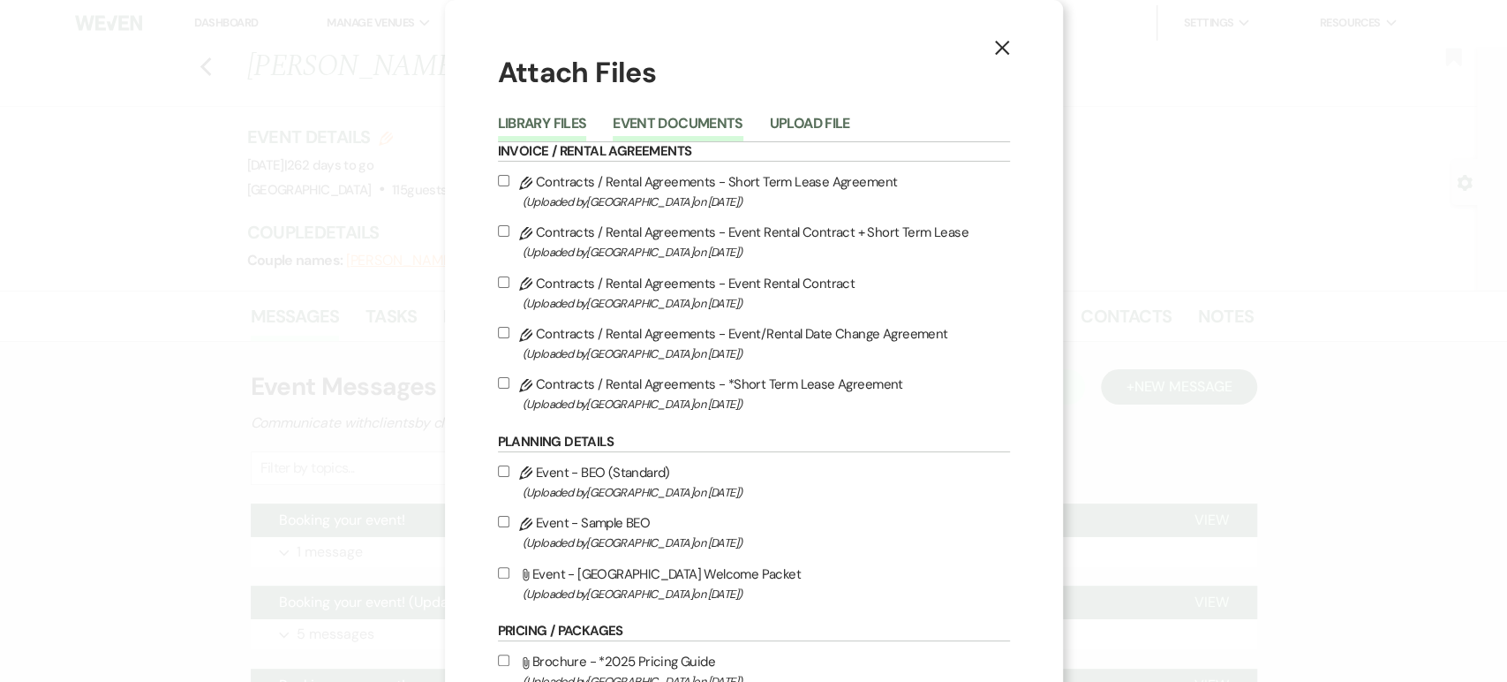
click at [699, 117] on button "Event Documents" at bounding box center [678, 129] width 130 height 25
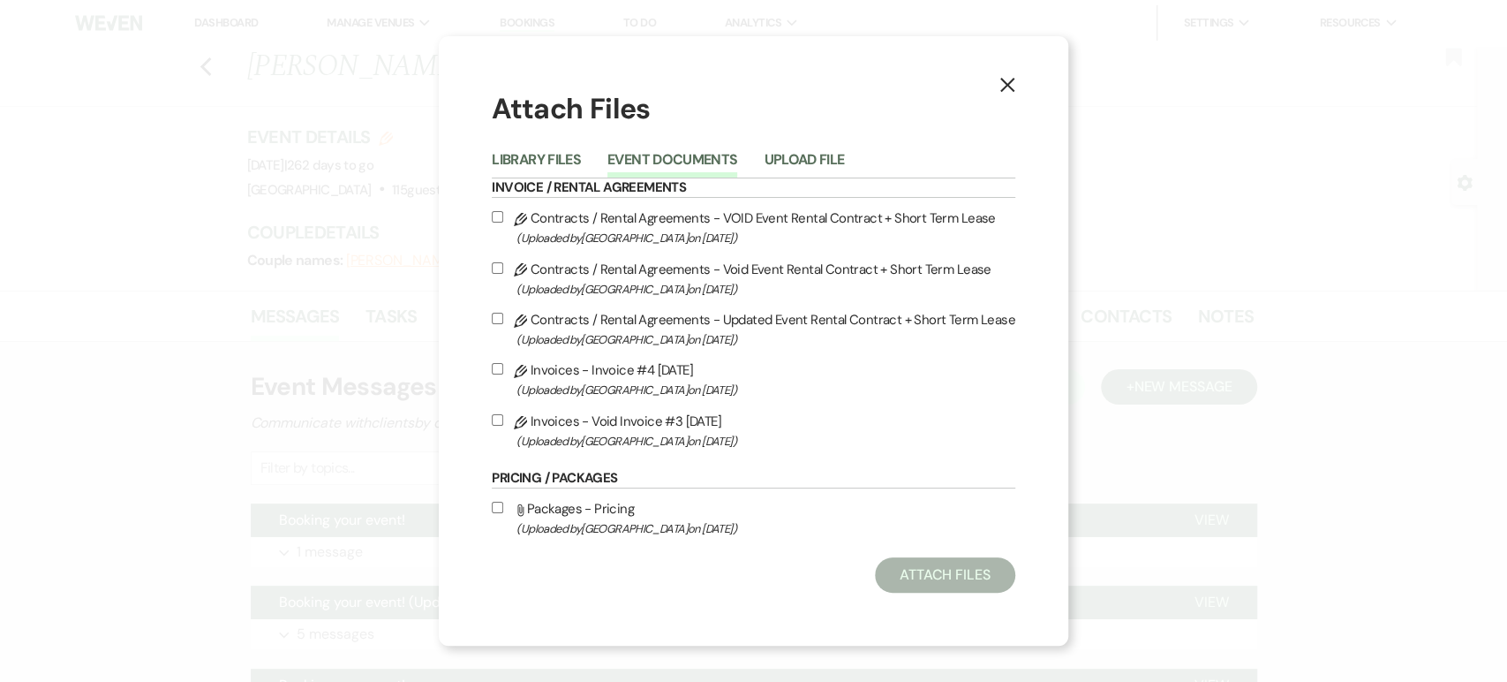
click at [763, 149] on li "Event Documents" at bounding box center [685, 162] width 156 height 29
click at [789, 162] on button "Upload File" at bounding box center [804, 165] width 80 height 25
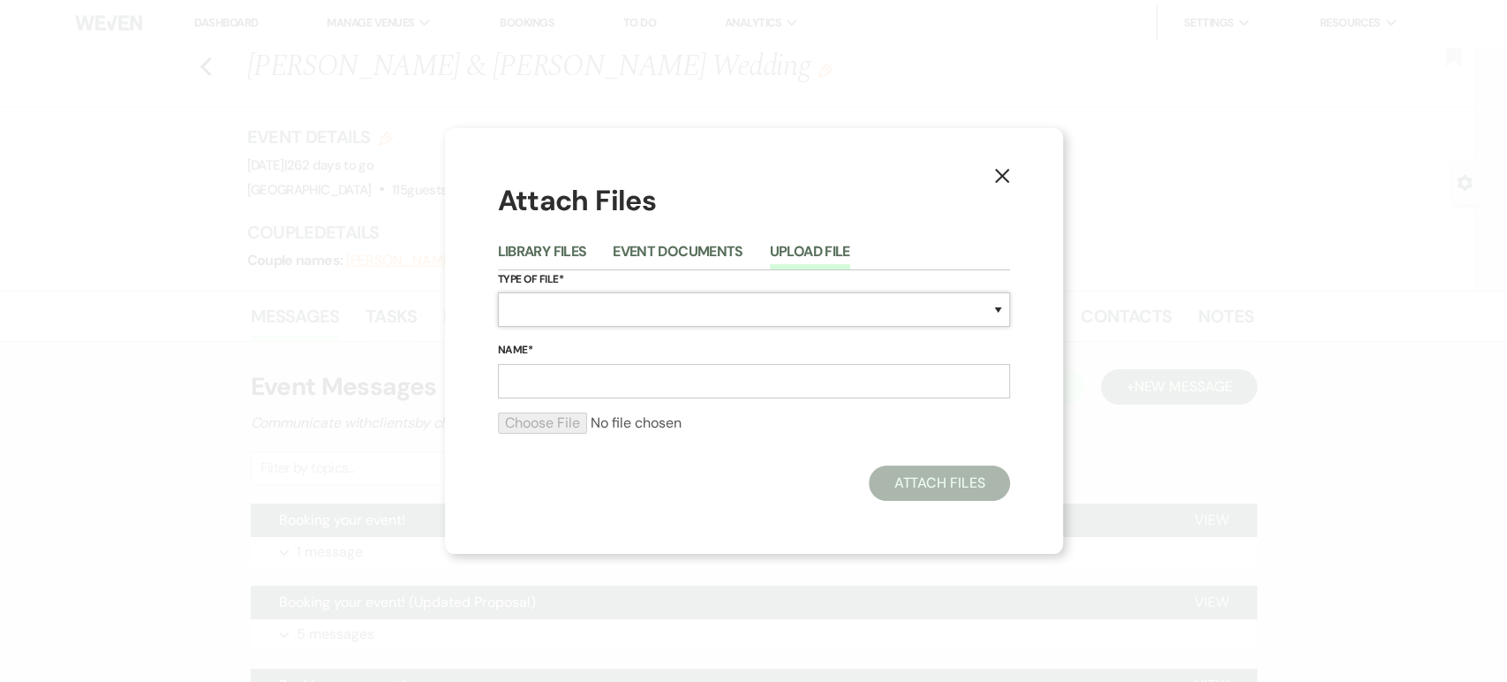
click at [560, 310] on select "Special Event Insurance Vendor Certificate of Insurance Contracts / Rental Agre…" at bounding box center [754, 309] width 512 height 34
select select "0"
click at [498, 292] on select "Special Event Insurance Vendor Certificate of Insurance Contracts / Rental Agre…" at bounding box center [754, 309] width 512 height 34
click at [544, 373] on input "Name*" at bounding box center [754, 381] width 512 height 34
type input "Welcome Packet"
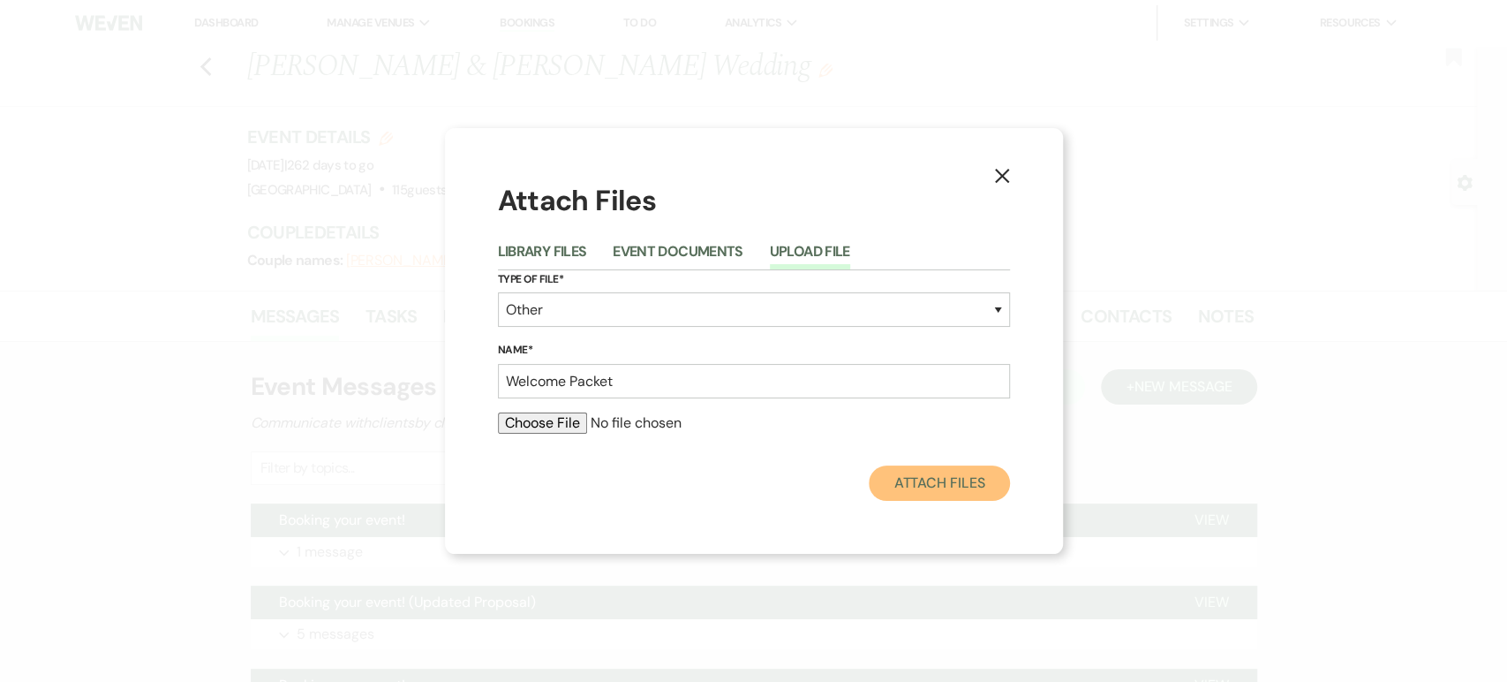
click at [933, 465] on button "Attach Files" at bounding box center [939, 482] width 140 height 35
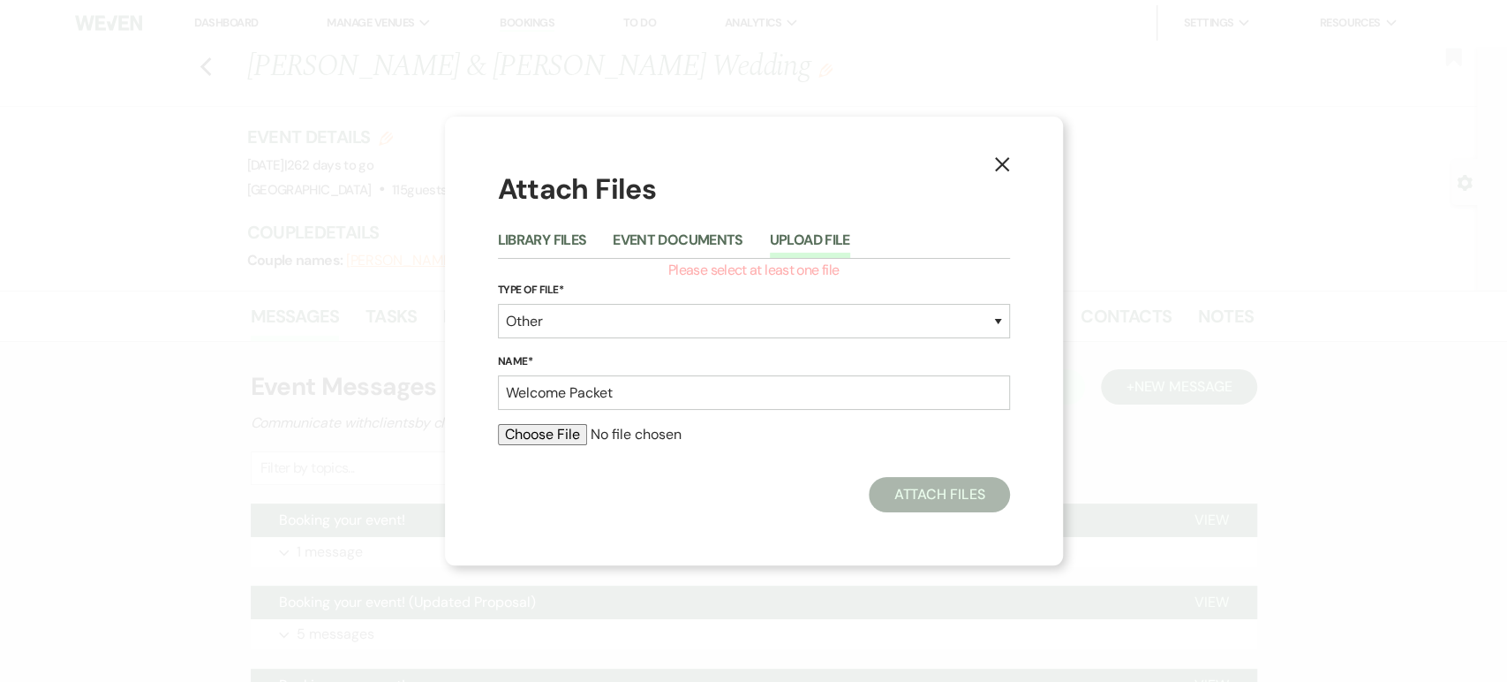
click at [514, 437] on input "file" at bounding box center [754, 434] width 512 height 21
type input "C:\fakepath\TUSCANwelcomePacket (1).pdf"
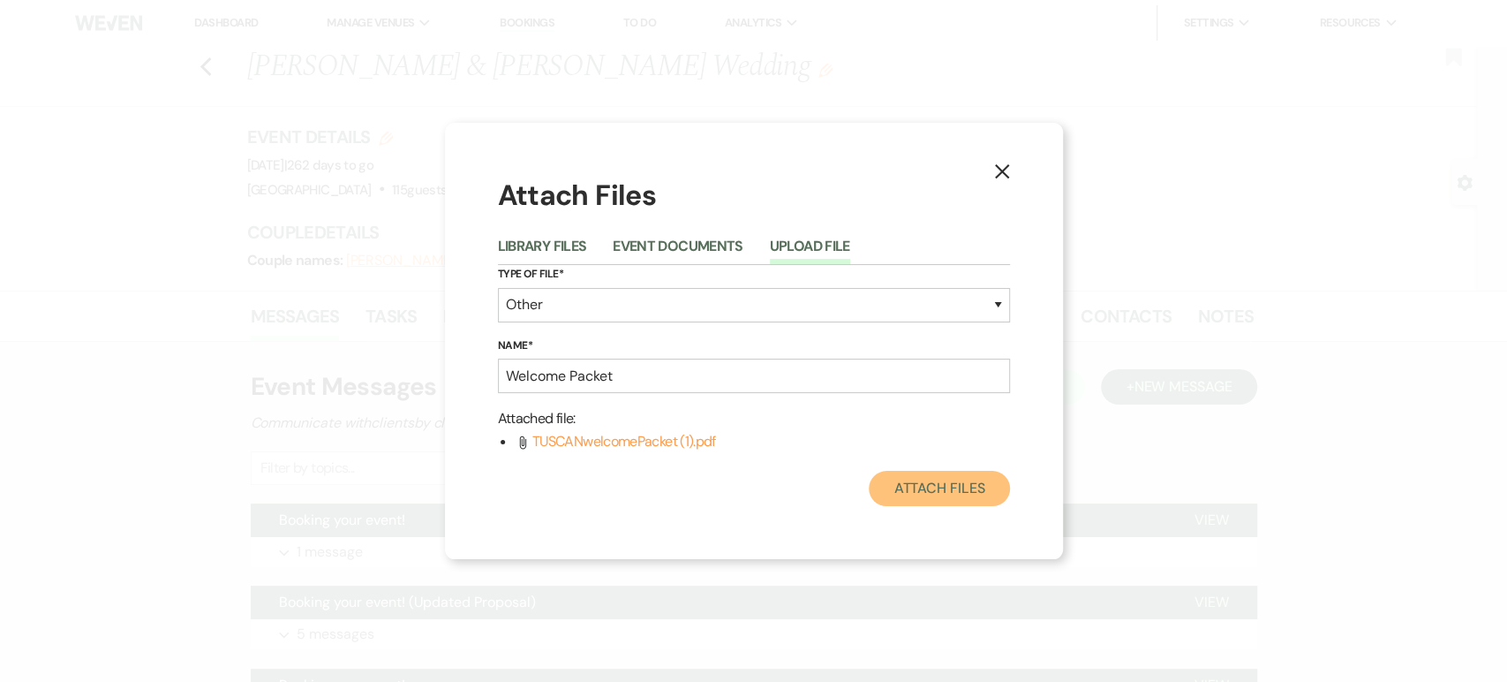
click at [954, 475] on button "Attach Files" at bounding box center [939, 488] width 140 height 35
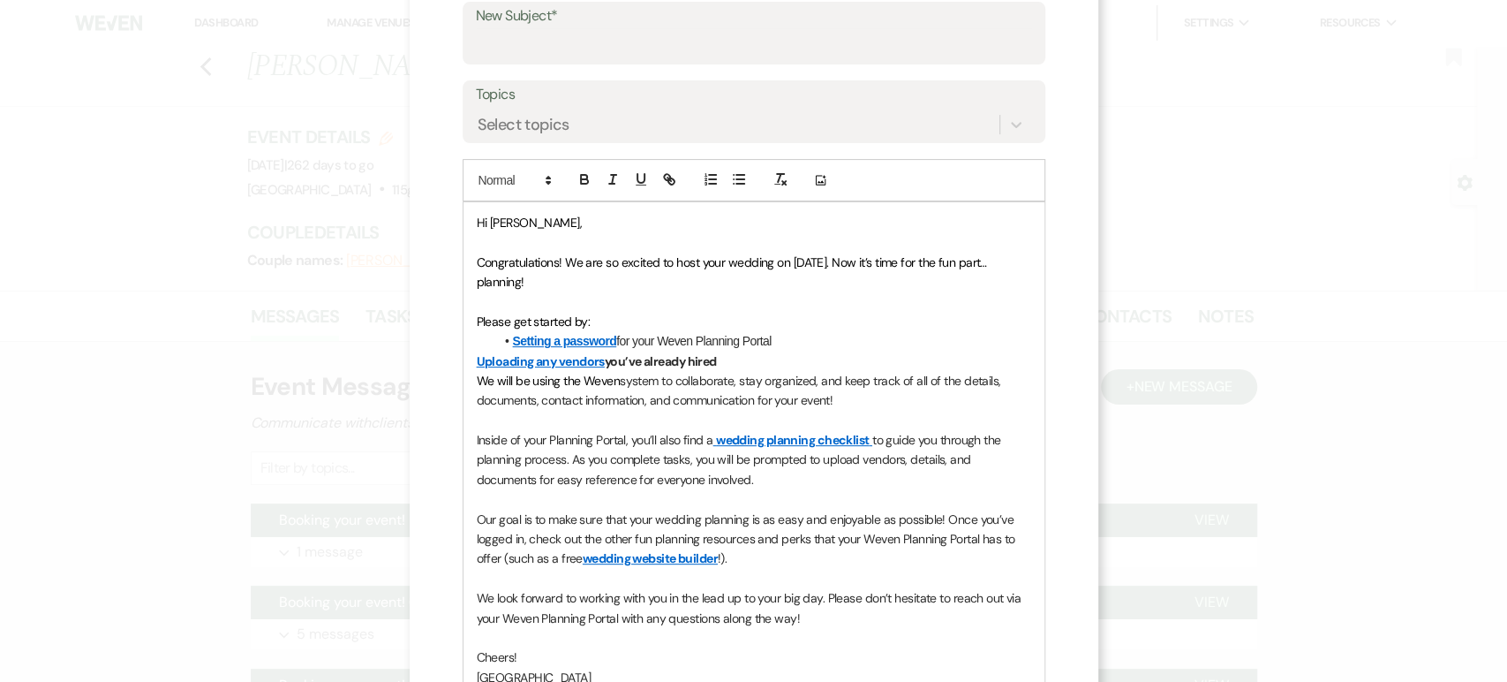
scroll to position [0, 0]
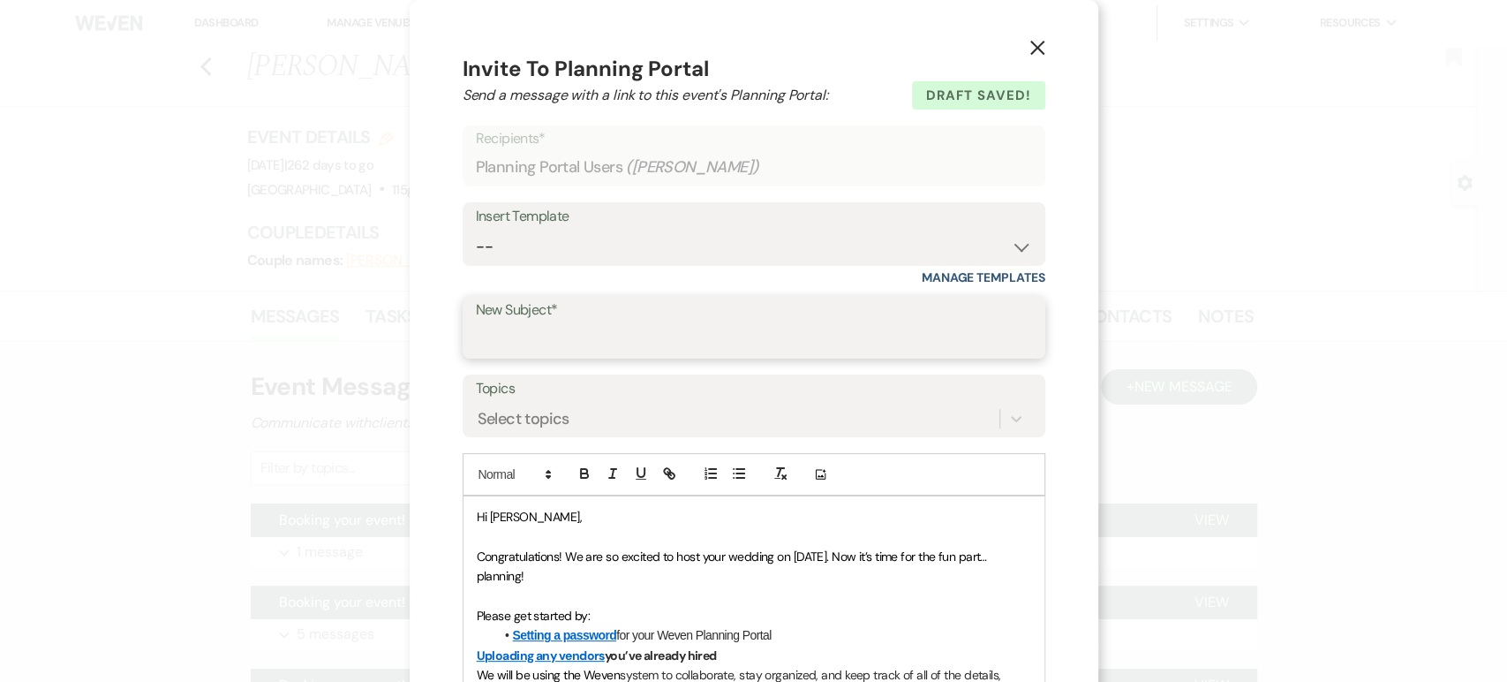
click at [539, 335] on input "New Subject*" at bounding box center [754, 339] width 556 height 34
type input "Yay! You are booked!"
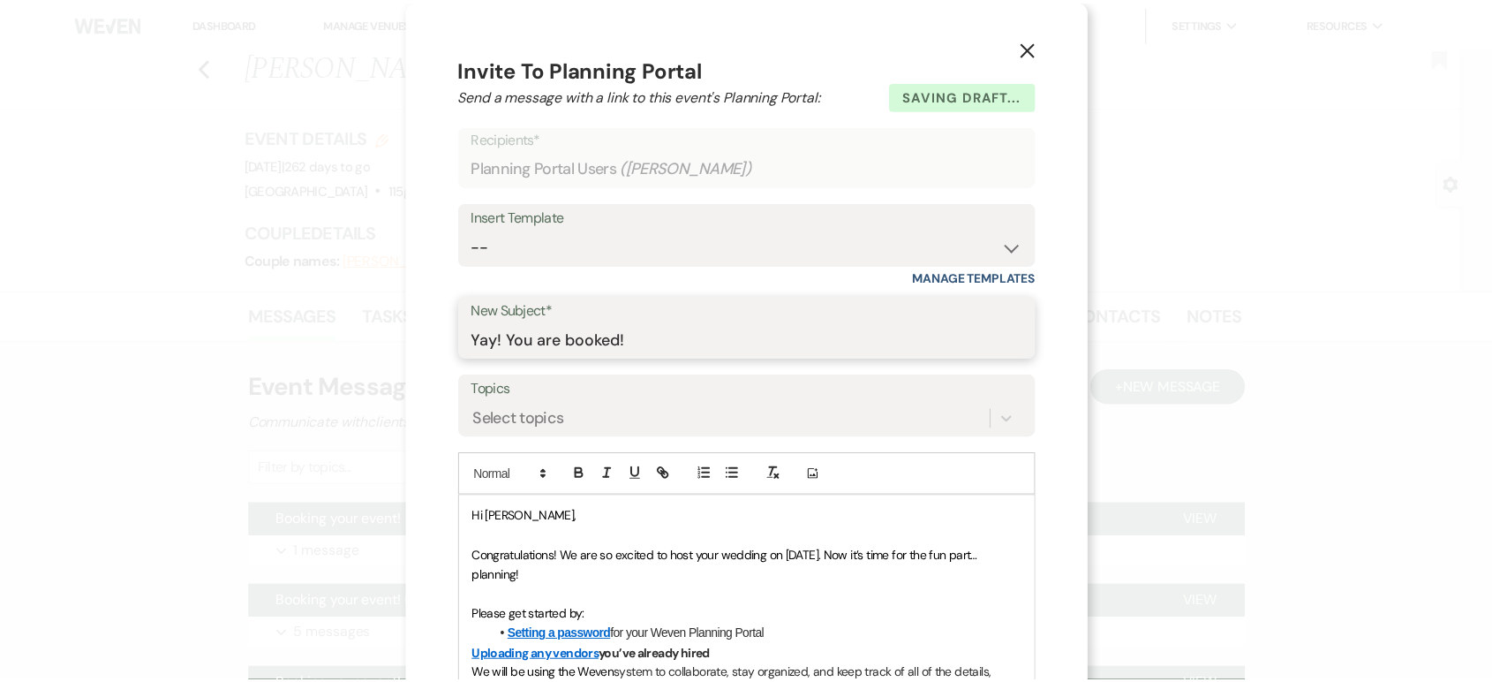
scroll to position [540, 0]
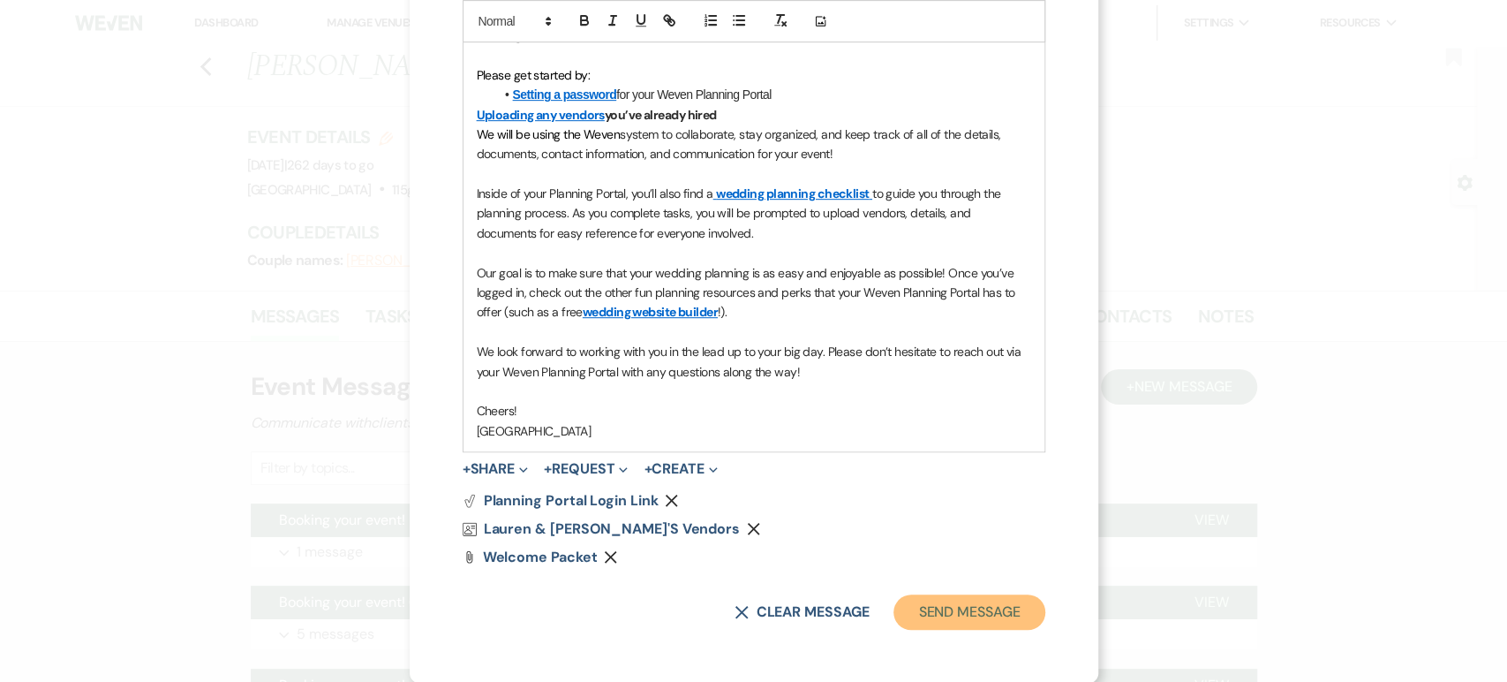
click at [945, 616] on button "Send Message" at bounding box center [968, 611] width 151 height 35
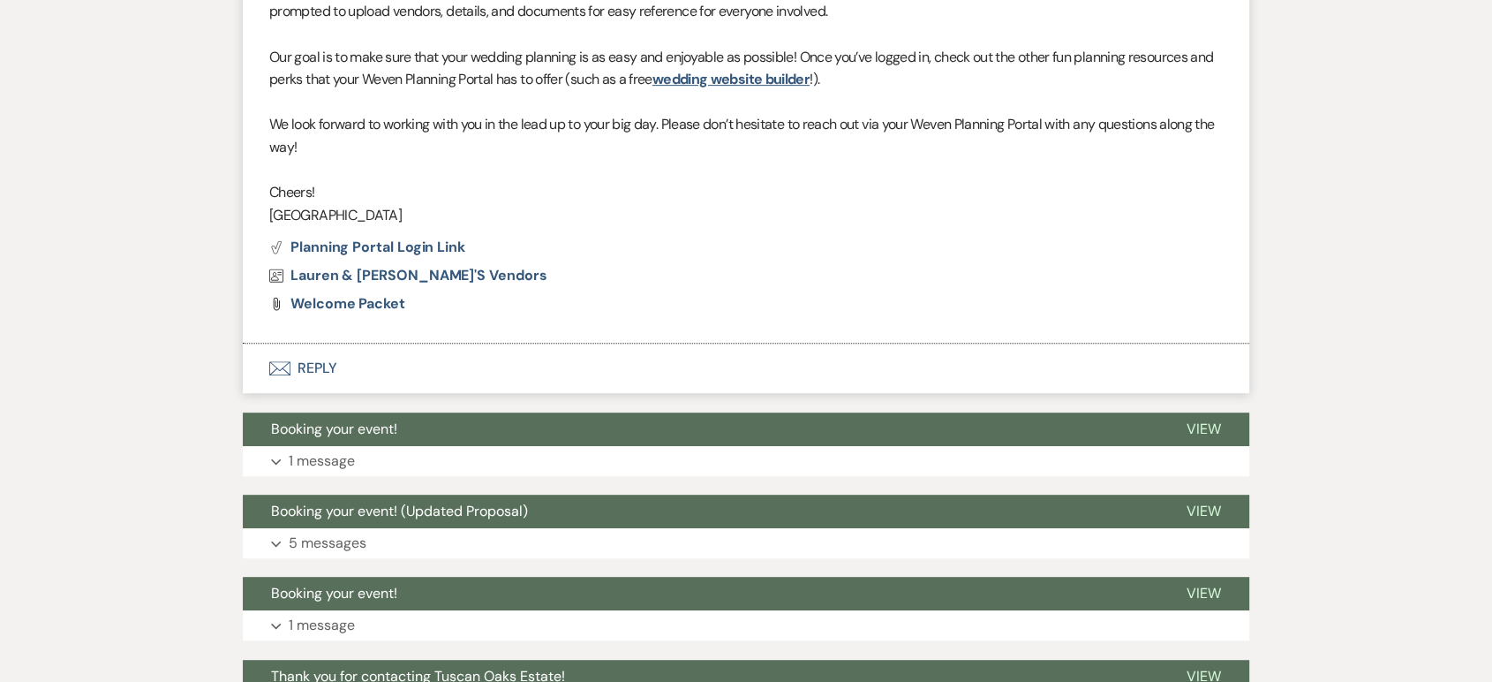
scroll to position [0, 0]
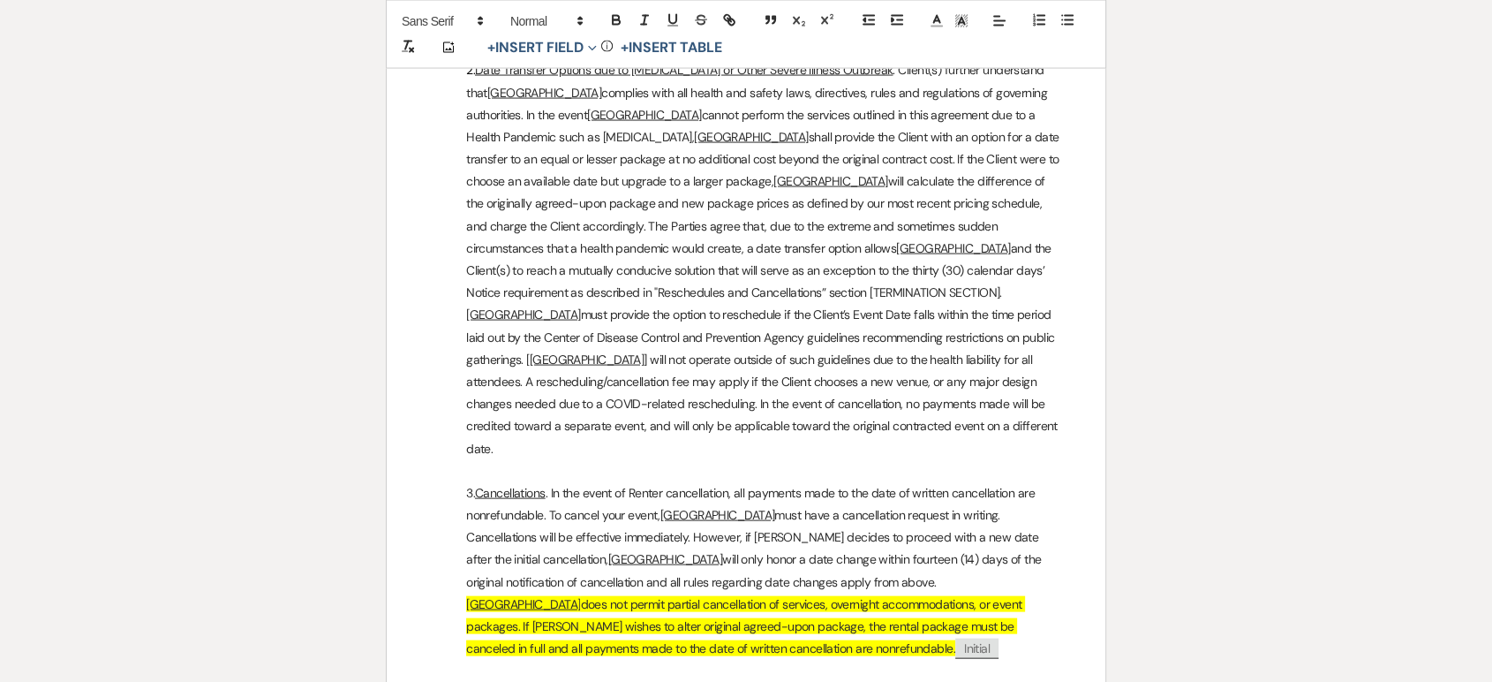
scroll to position [3610, 0]
